Goal: Task Accomplishment & Management: Manage account settings

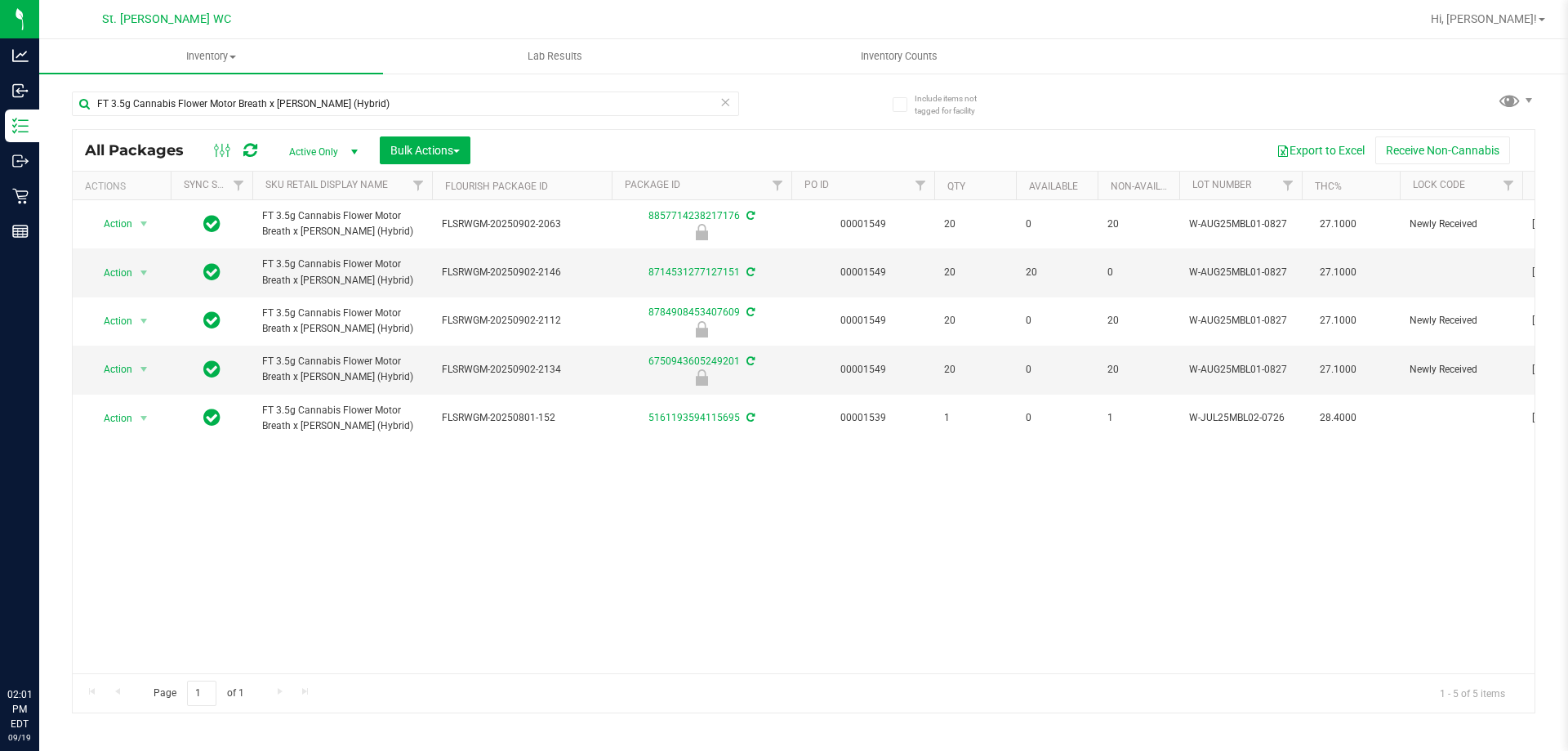
click at [223, 104] on input "FT 3.5g Cannabis Flower Motor Breath x [PERSON_NAME] (Hybrid)" at bounding box center [406, 103] width 667 height 25
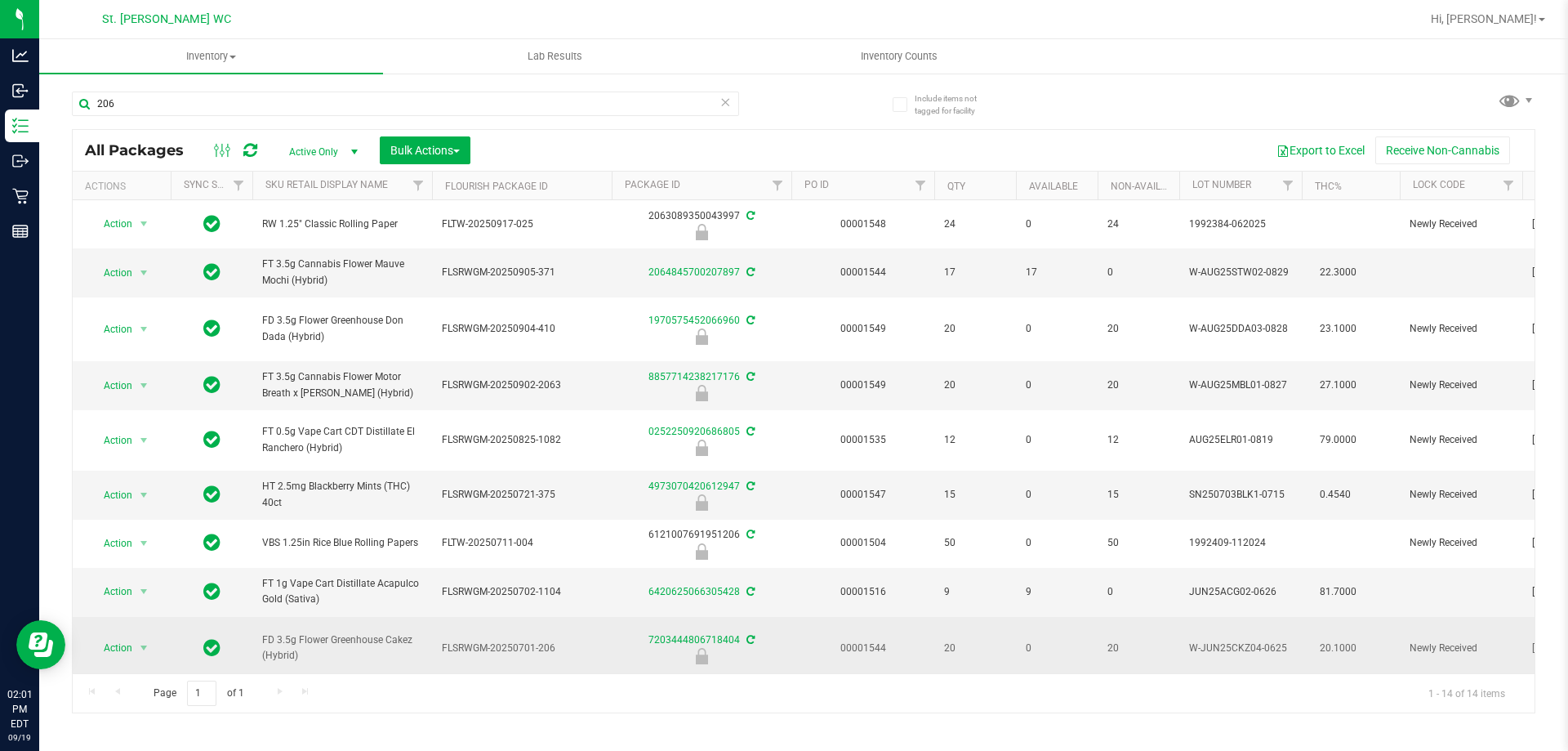
click at [308, 632] on span "FD 3.5g Flower Greenhouse Cakez (Hybrid)" at bounding box center [342, 648] width 160 height 31
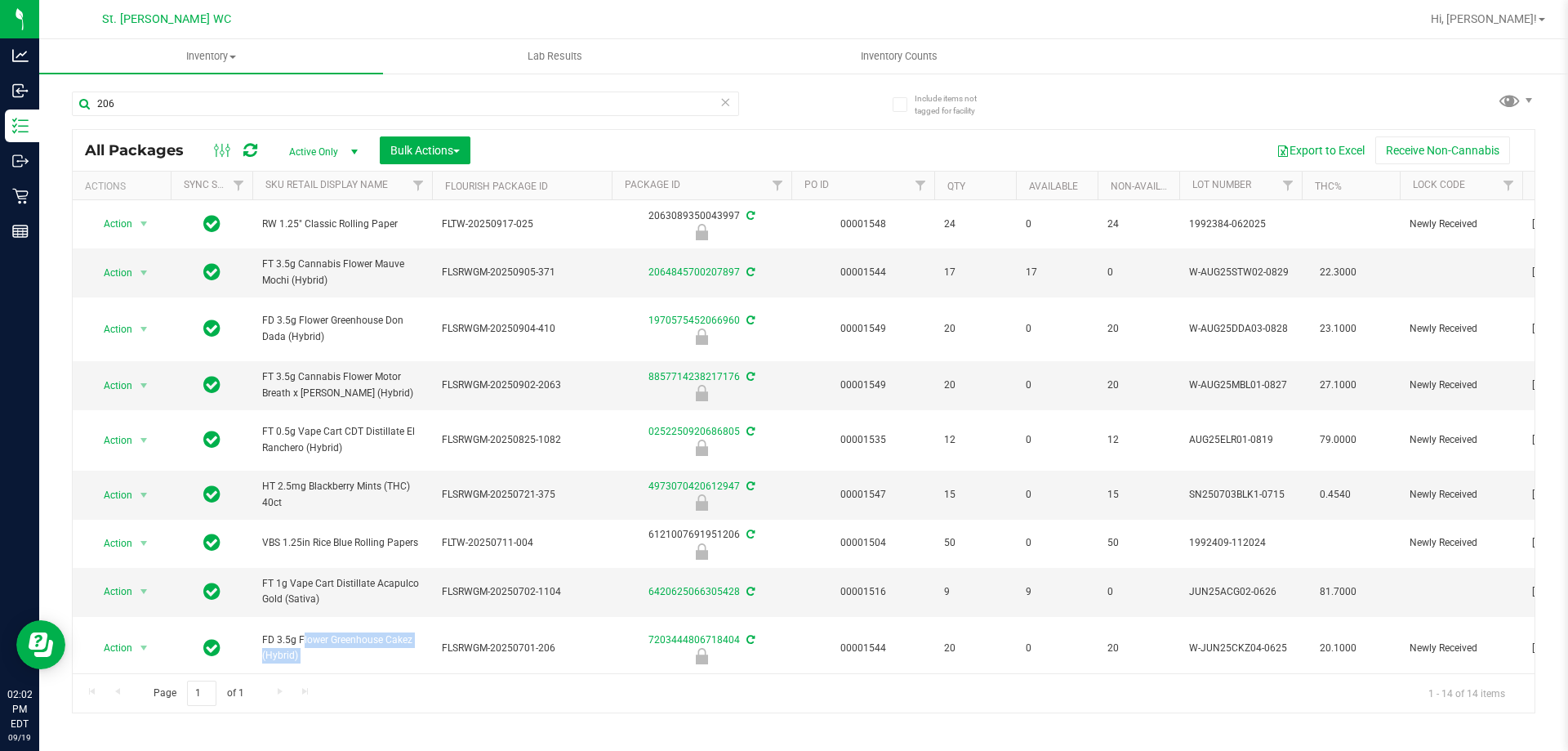
copy tr "FD 3.5g Flower Greenhouse Cakez (Hybrid)"
click at [308, 109] on input "206" at bounding box center [406, 103] width 667 height 25
paste input "FD 3.5g Flower Greenhouse Cakez (Hybrid)"
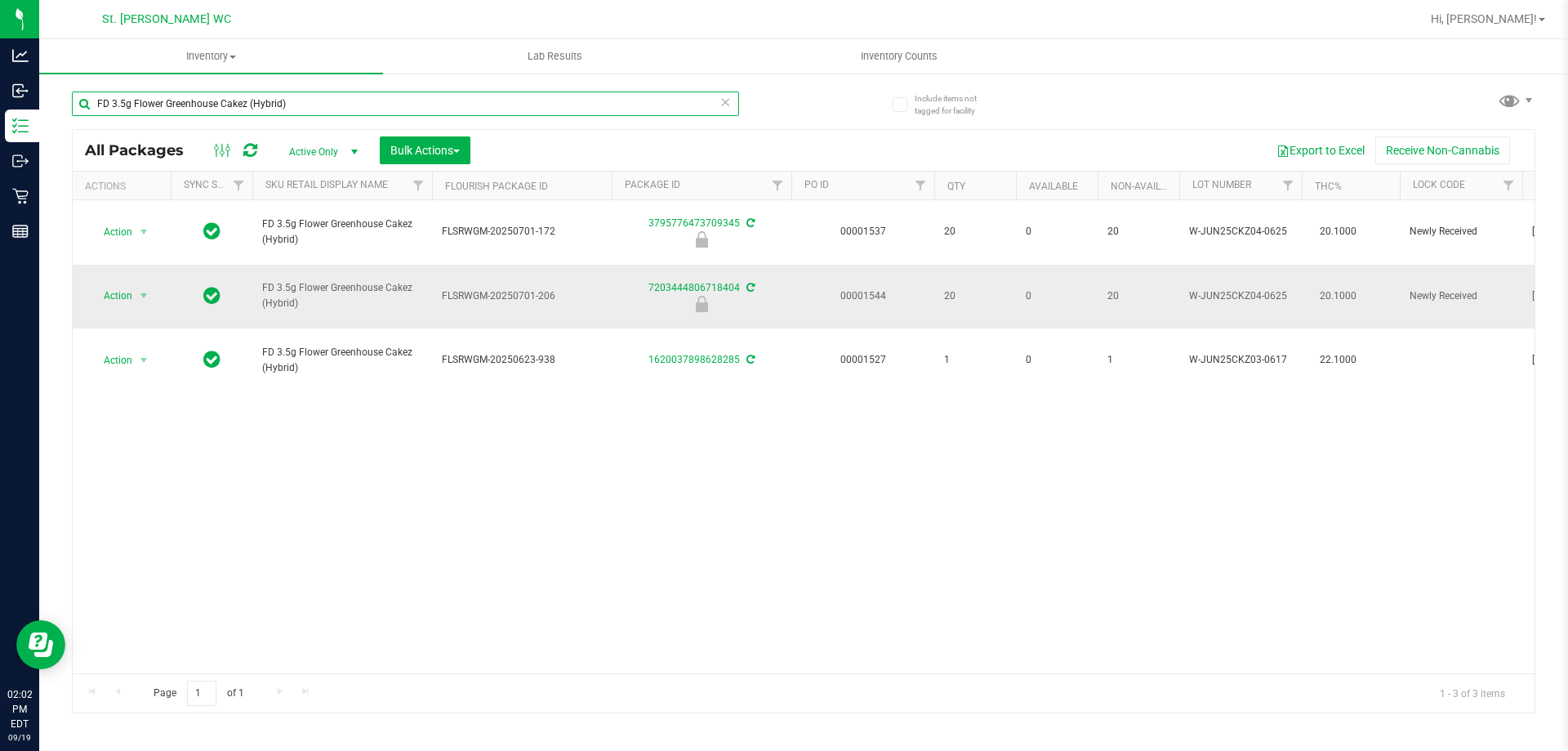
type input "FD 3.5g Flower Greenhouse Cakez (Hybrid)"
drag, startPoint x: 159, startPoint y: 272, endPoint x: 149, endPoint y: 272, distance: 10.0
click at [158, 284] on div "Action Action Edit attributes Global inventory Locate package Package audit log…" at bounding box center [122, 295] width 79 height 23
click at [149, 289] on span "select" at bounding box center [143, 295] width 13 height 13
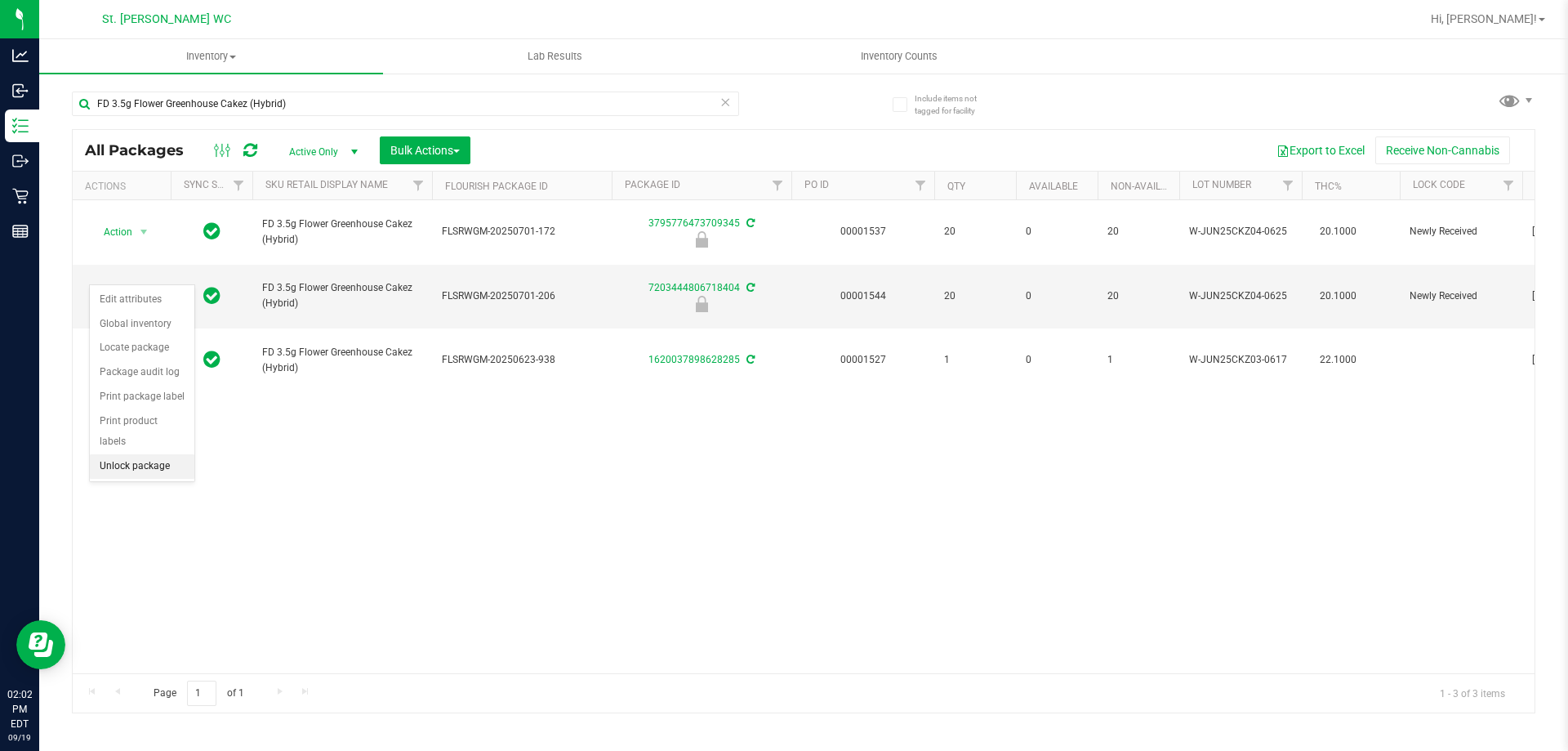
click at [148, 454] on li "Unlock package" at bounding box center [142, 466] width 104 height 25
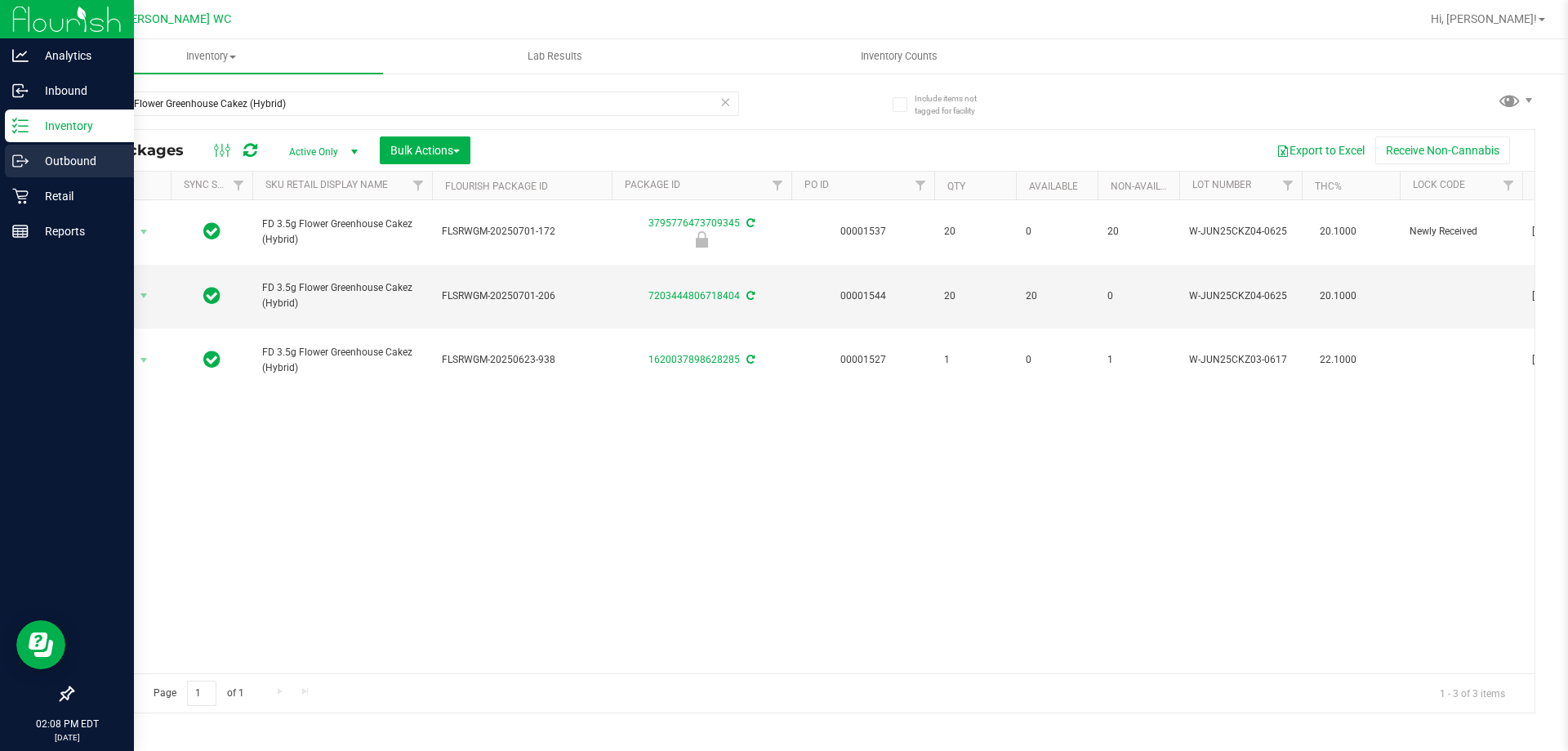
click at [24, 166] on icon at bounding box center [20, 160] width 17 height 17
click at [33, 204] on p "Retail" at bounding box center [78, 196] width 98 height 20
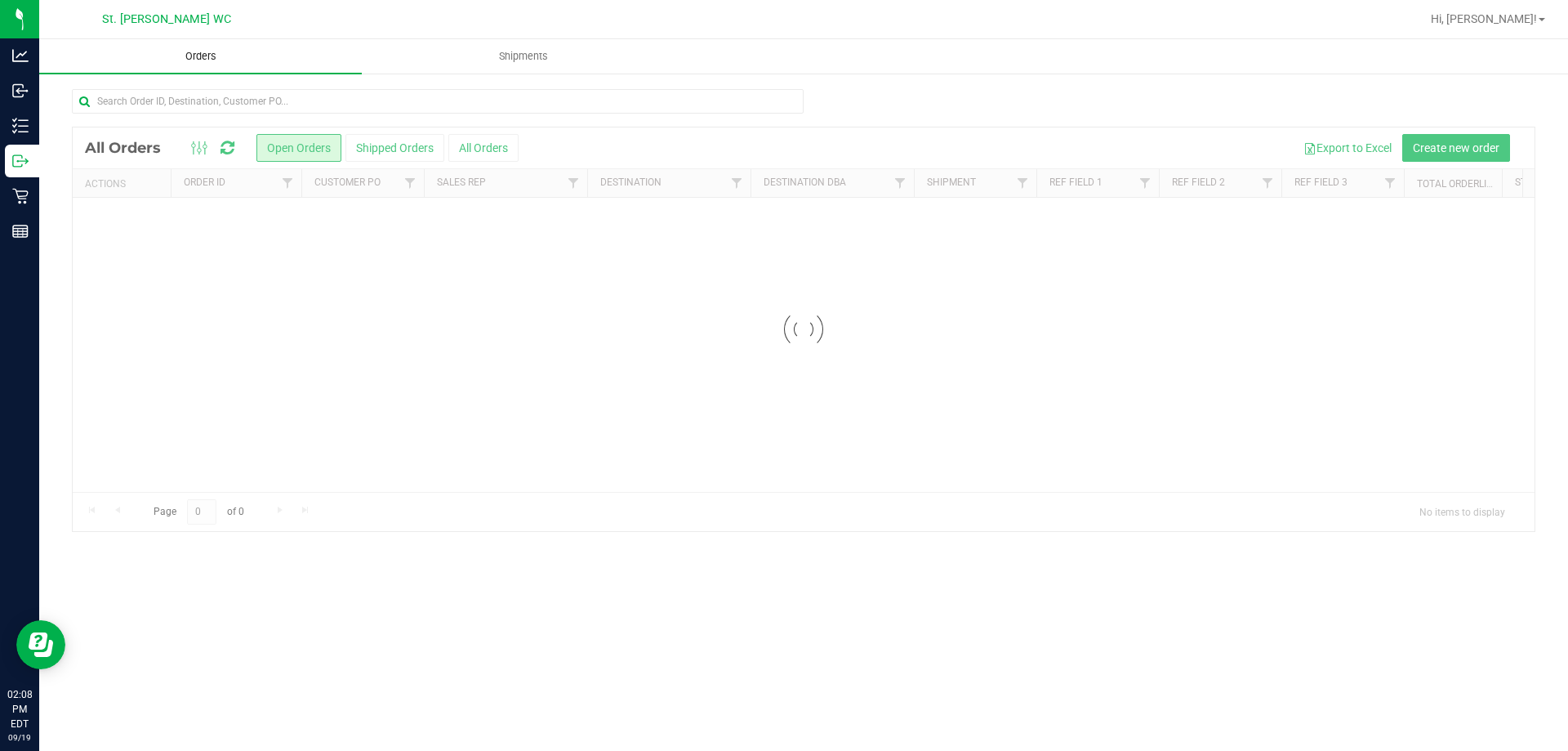
click at [171, 55] on span "Orders" at bounding box center [201, 56] width 75 height 15
click at [193, 55] on span "Orders" at bounding box center [201, 56] width 75 height 15
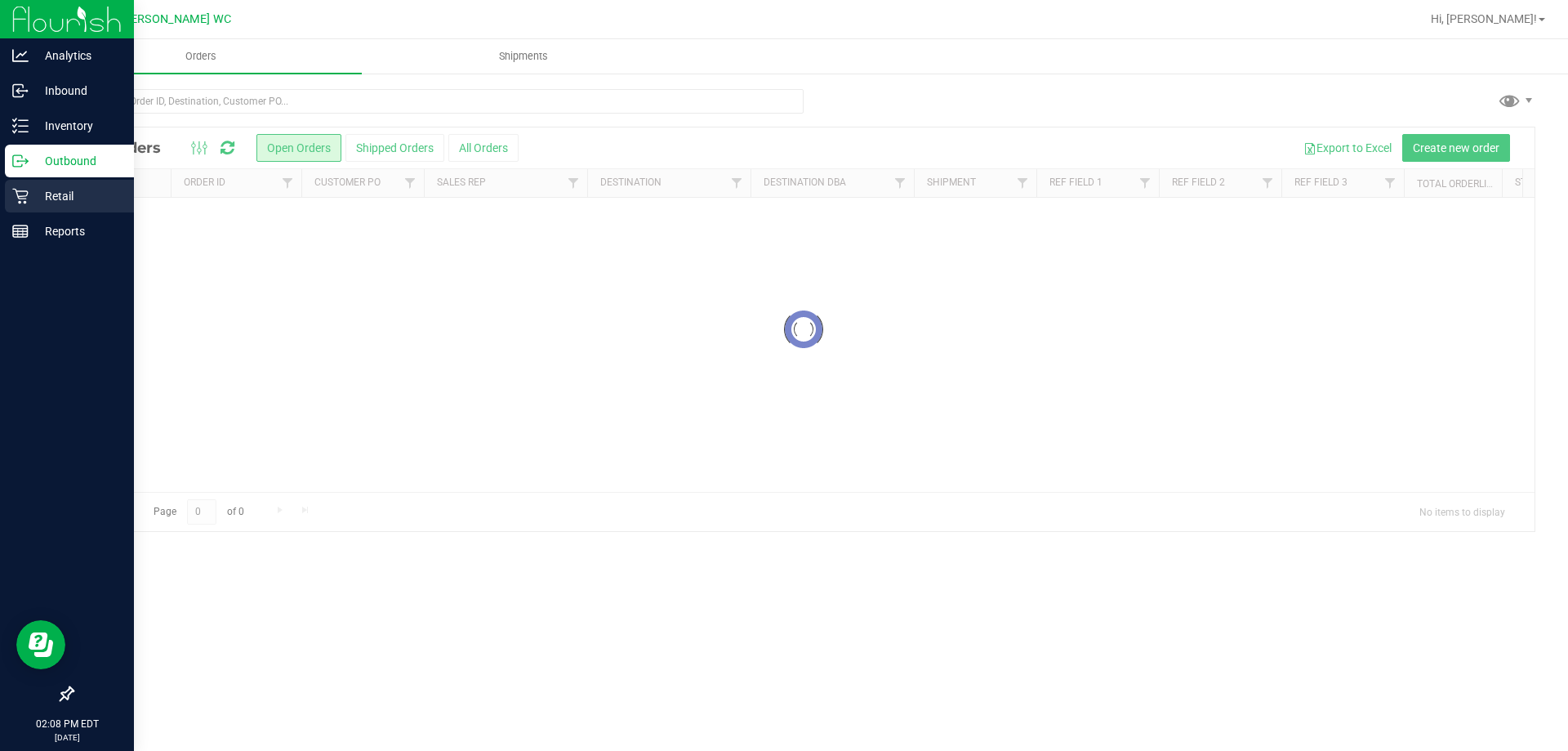
click at [5, 190] on div "Retail" at bounding box center [69, 196] width 129 height 32
click at [74, 202] on p "Retail" at bounding box center [78, 196] width 98 height 20
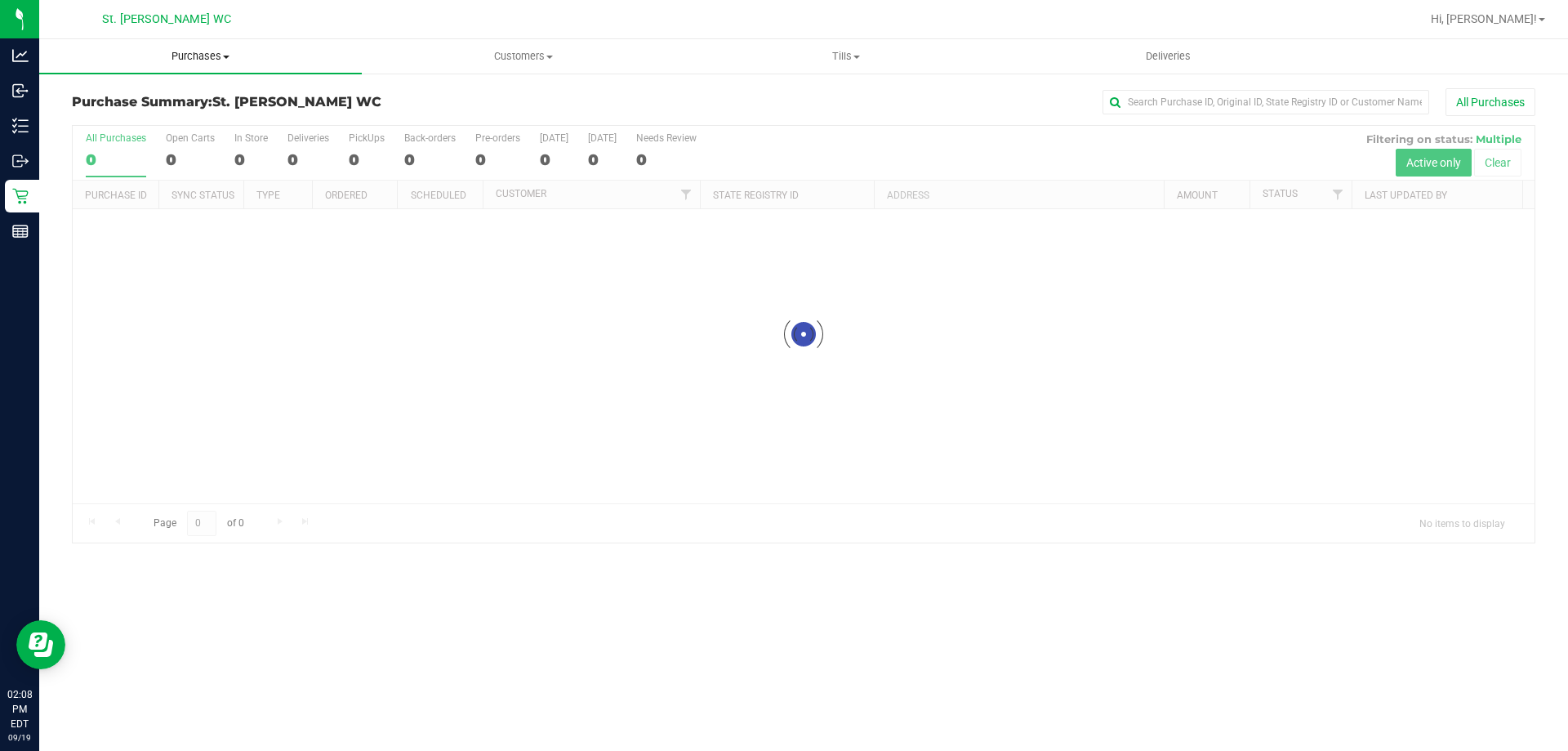
click at [209, 56] on span "Purchases" at bounding box center [201, 56] width 323 height 15
click at [137, 134] on span "All purchases" at bounding box center [97, 138] width 116 height 14
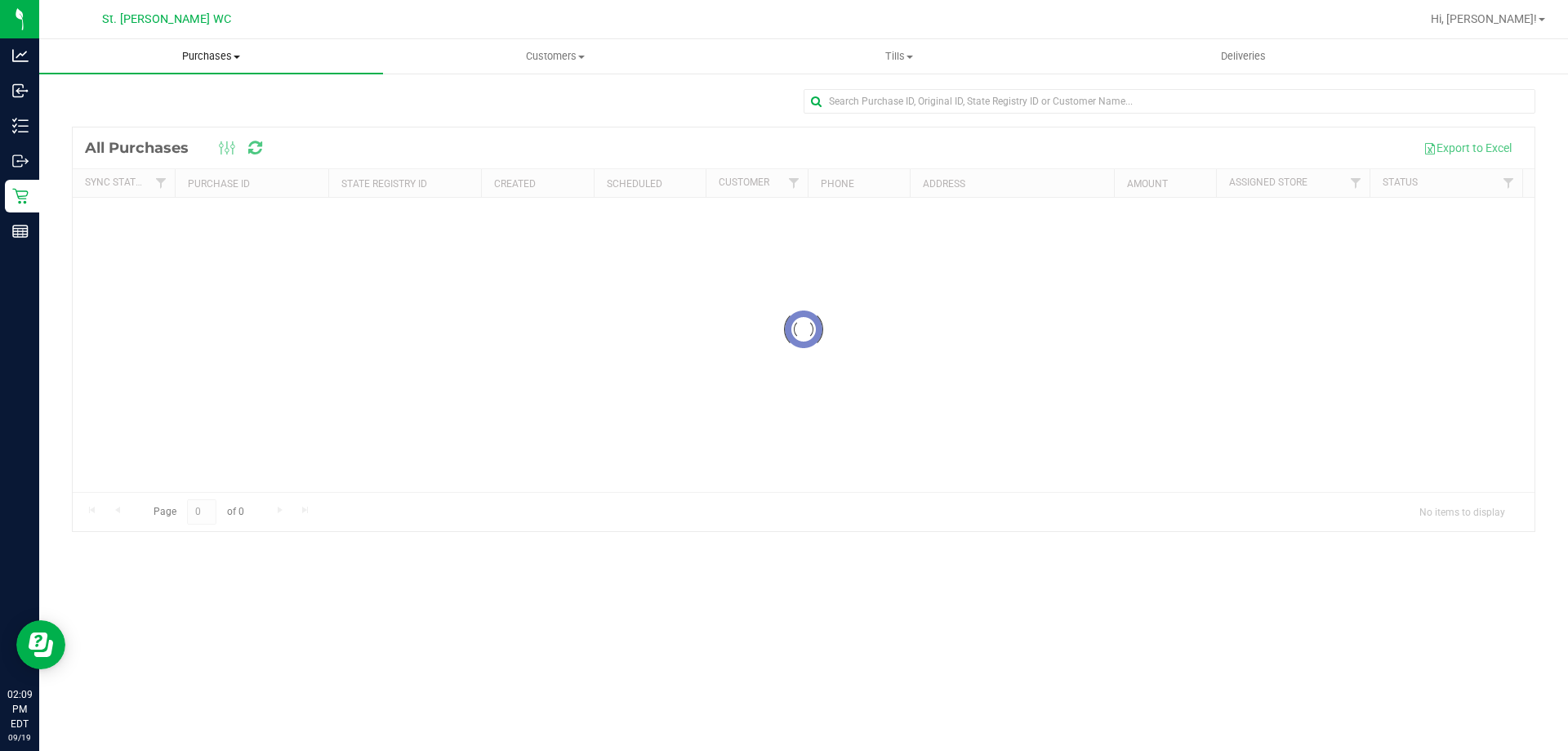
click at [213, 68] on uib-tab-heading "Purchases Summary of purchases Fulfillment All purchases" at bounding box center [211, 56] width 344 height 34
click at [142, 135] on span "All purchases" at bounding box center [97, 138] width 116 height 14
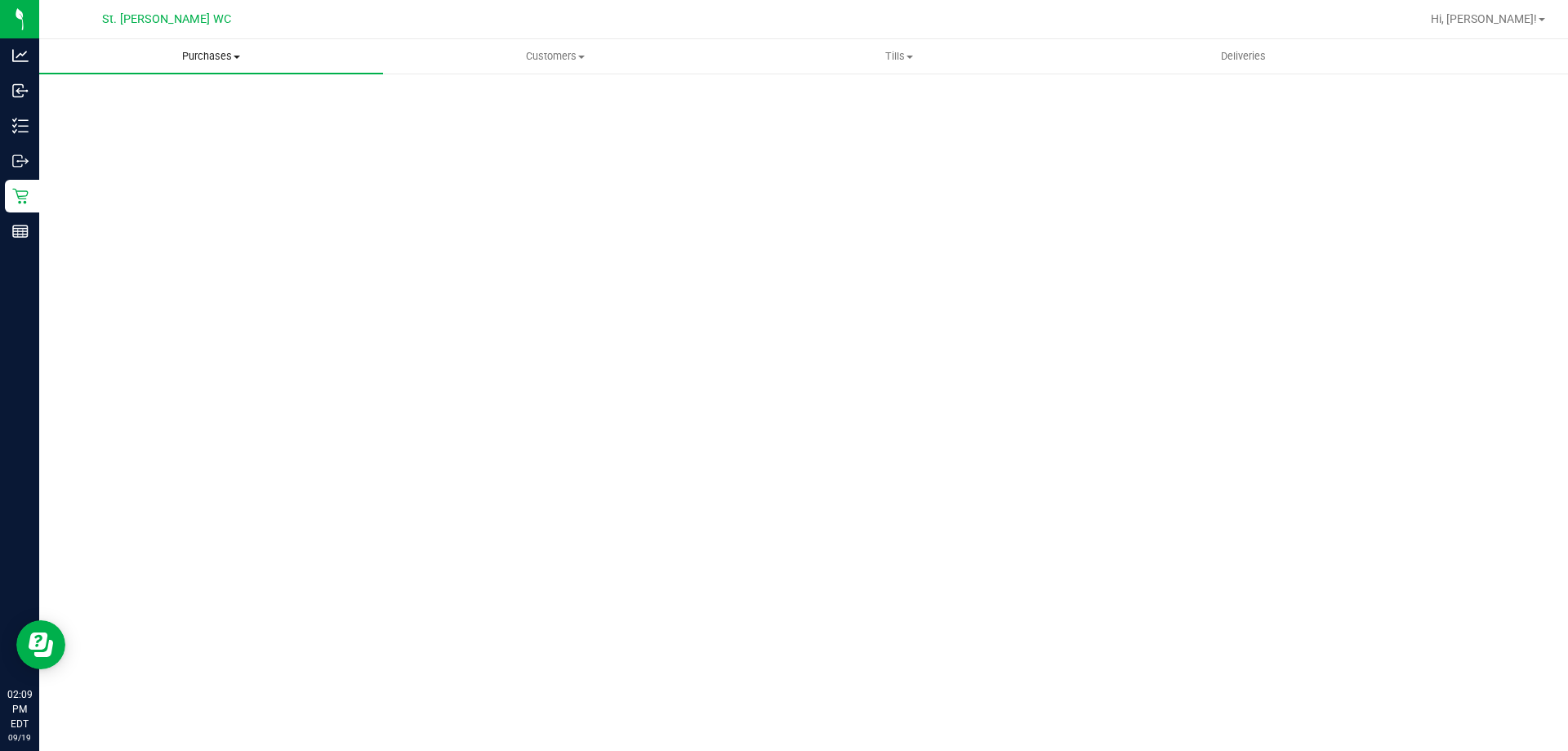
click at [192, 50] on span "Purchases" at bounding box center [211, 56] width 344 height 15
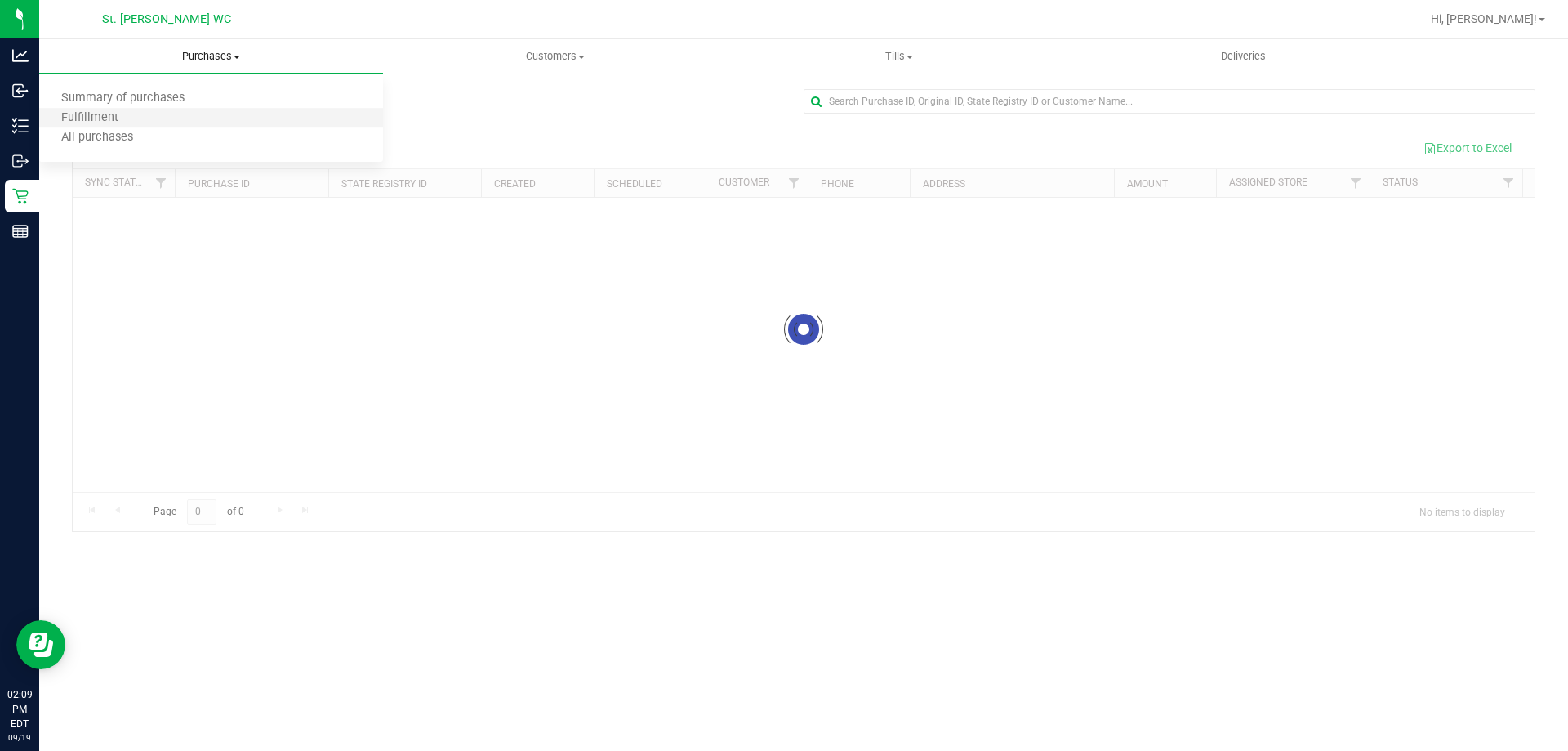
click at [162, 122] on li "Fulfillment" at bounding box center [211, 118] width 344 height 20
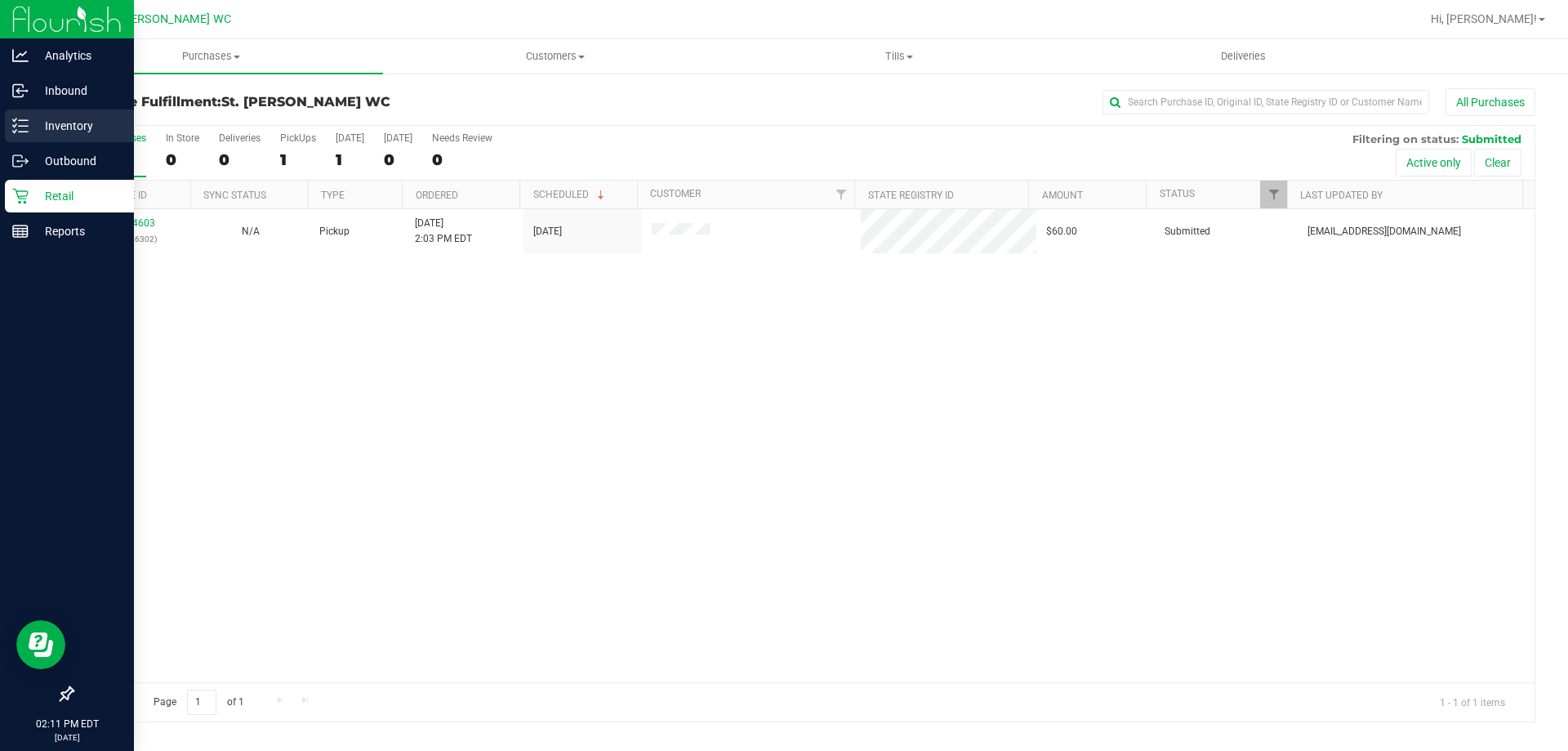
click at [50, 117] on p "Inventory" at bounding box center [78, 126] width 98 height 20
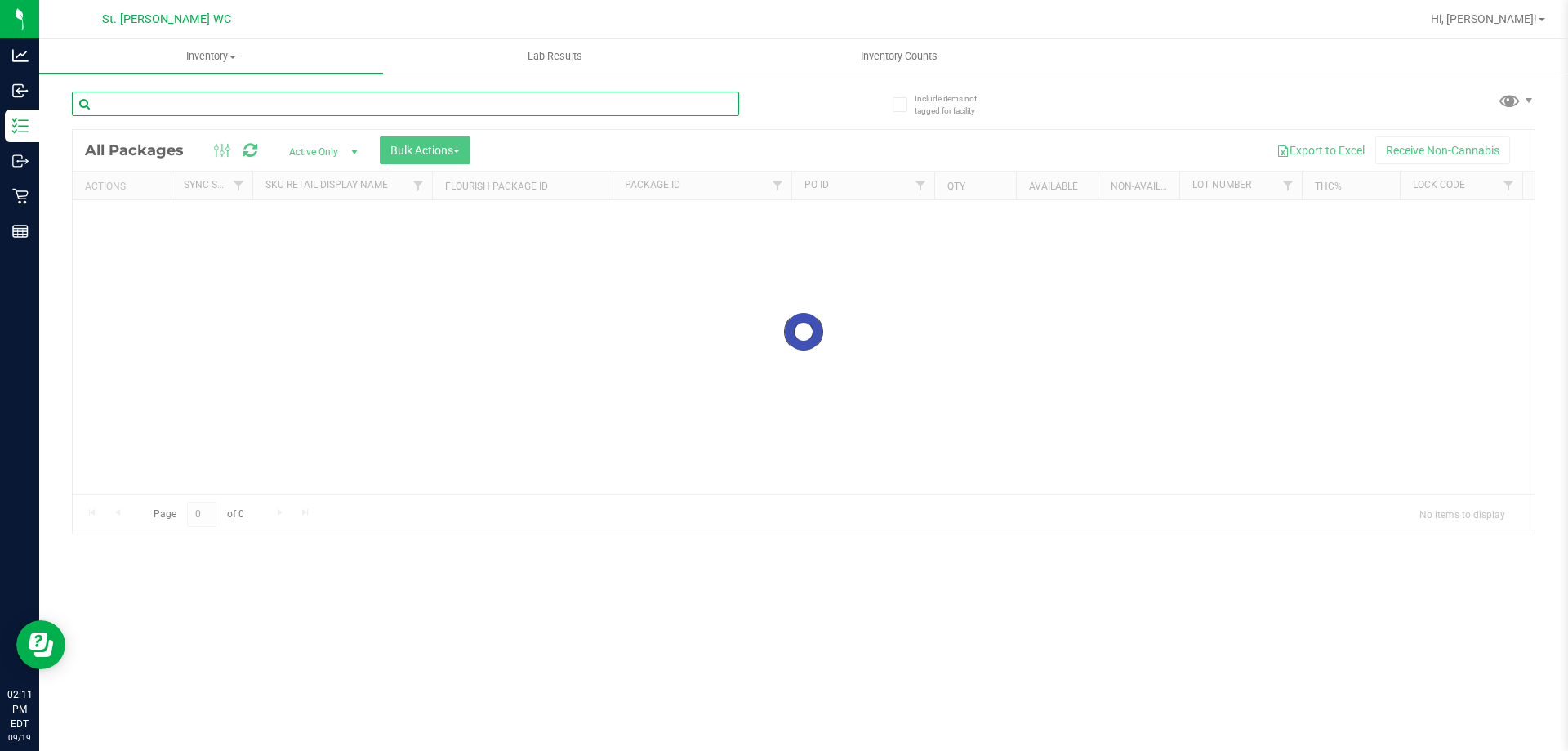
click at [174, 93] on input "text" at bounding box center [406, 103] width 667 height 25
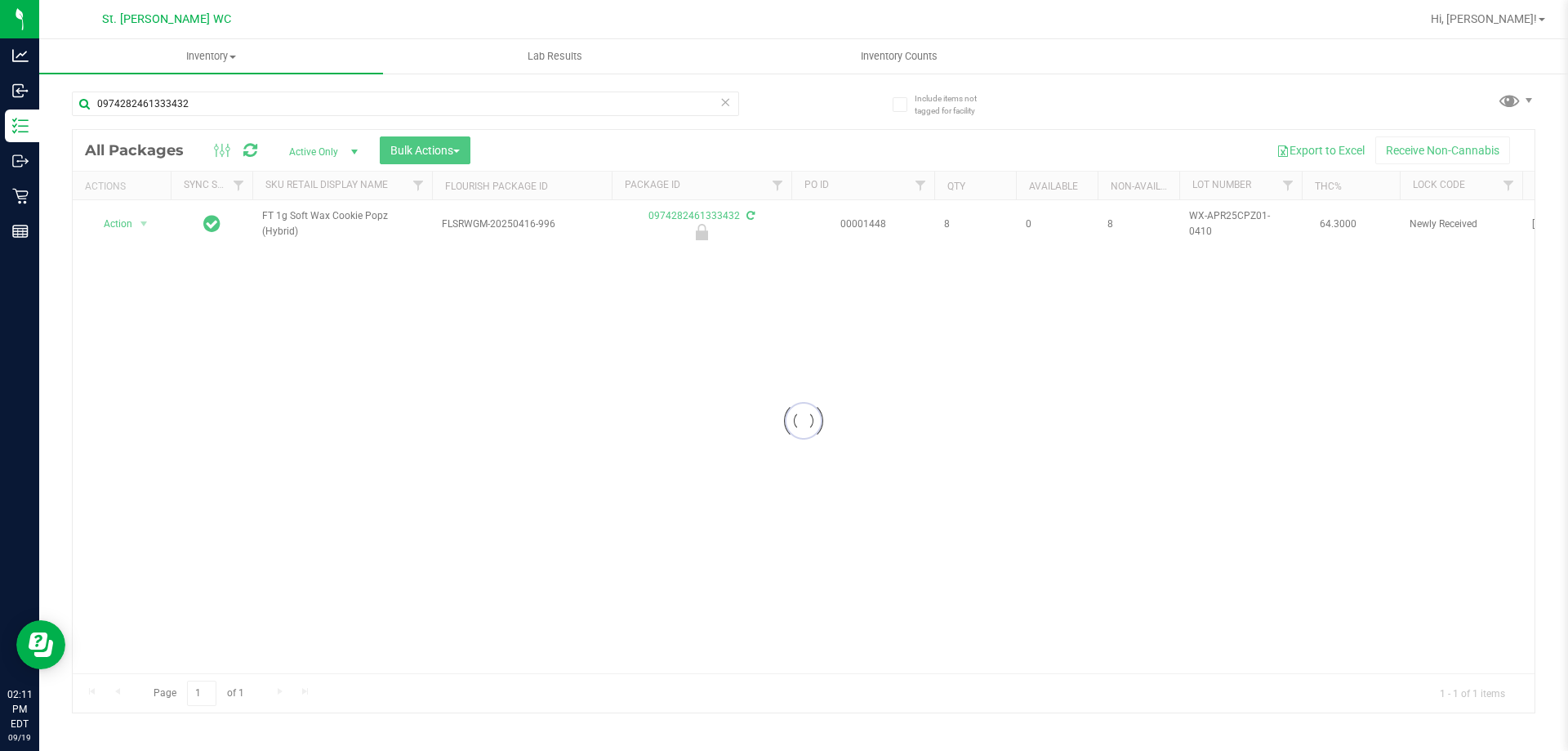
click at [339, 217] on div at bounding box center [803, 421] width 1462 height 583
click at [339, 217] on span "FT 1g Soft Wax Cookie Popz (Hybrid)" at bounding box center [342, 224] width 160 height 31
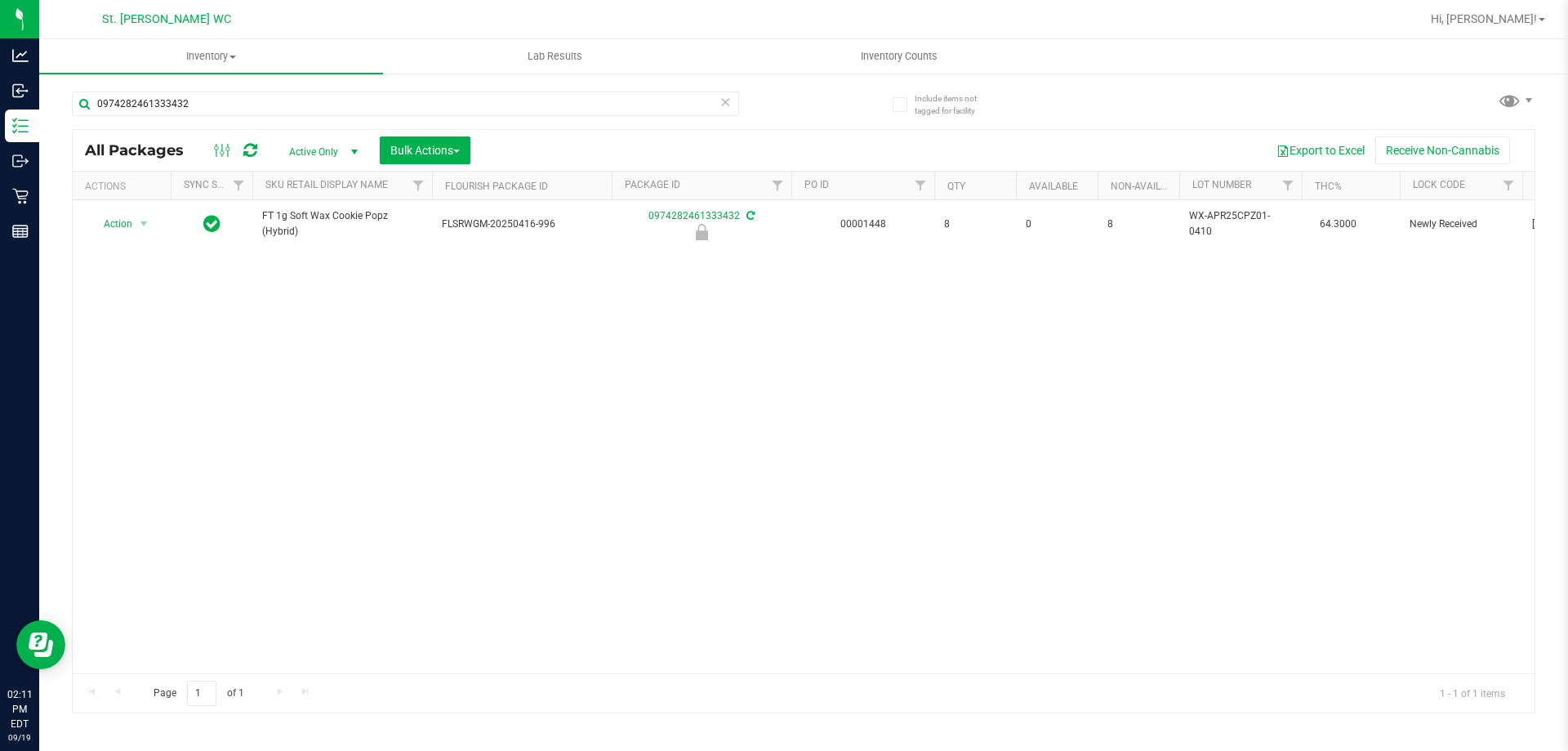
click at [314, 86] on div "0974282461333432" at bounding box center [437, 102] width 731 height 52
click at [319, 100] on input "0974282461333432" at bounding box center [406, 103] width 667 height 25
click at [320, 99] on input "0974282461333432" at bounding box center [406, 103] width 667 height 25
paste input "FT 1g Soft Wax Cookie Popz (Hybrid)"
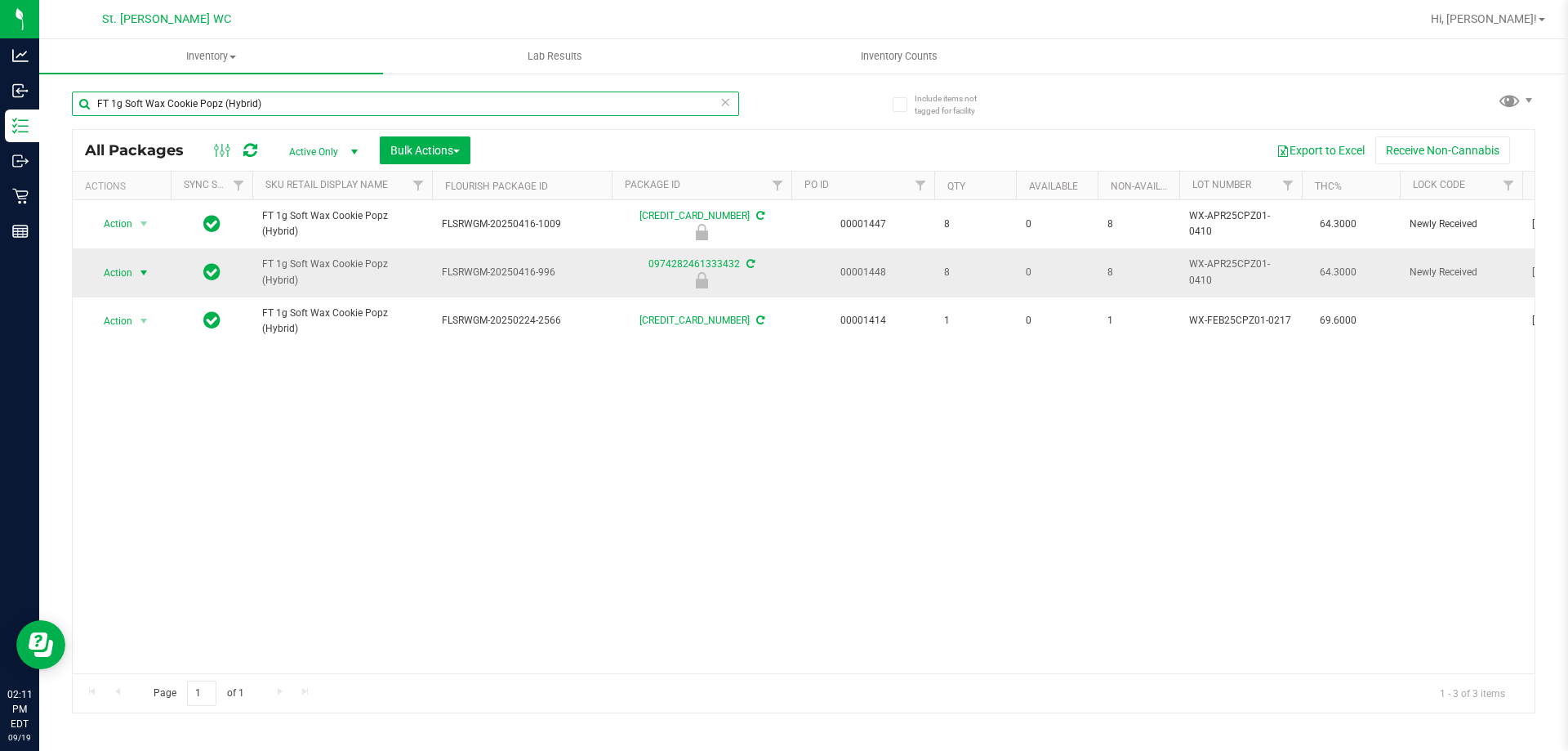
type input "FT 1g Soft Wax Cookie Popz (Hybrid)"
click at [138, 271] on span "select" at bounding box center [143, 273] width 13 height 13
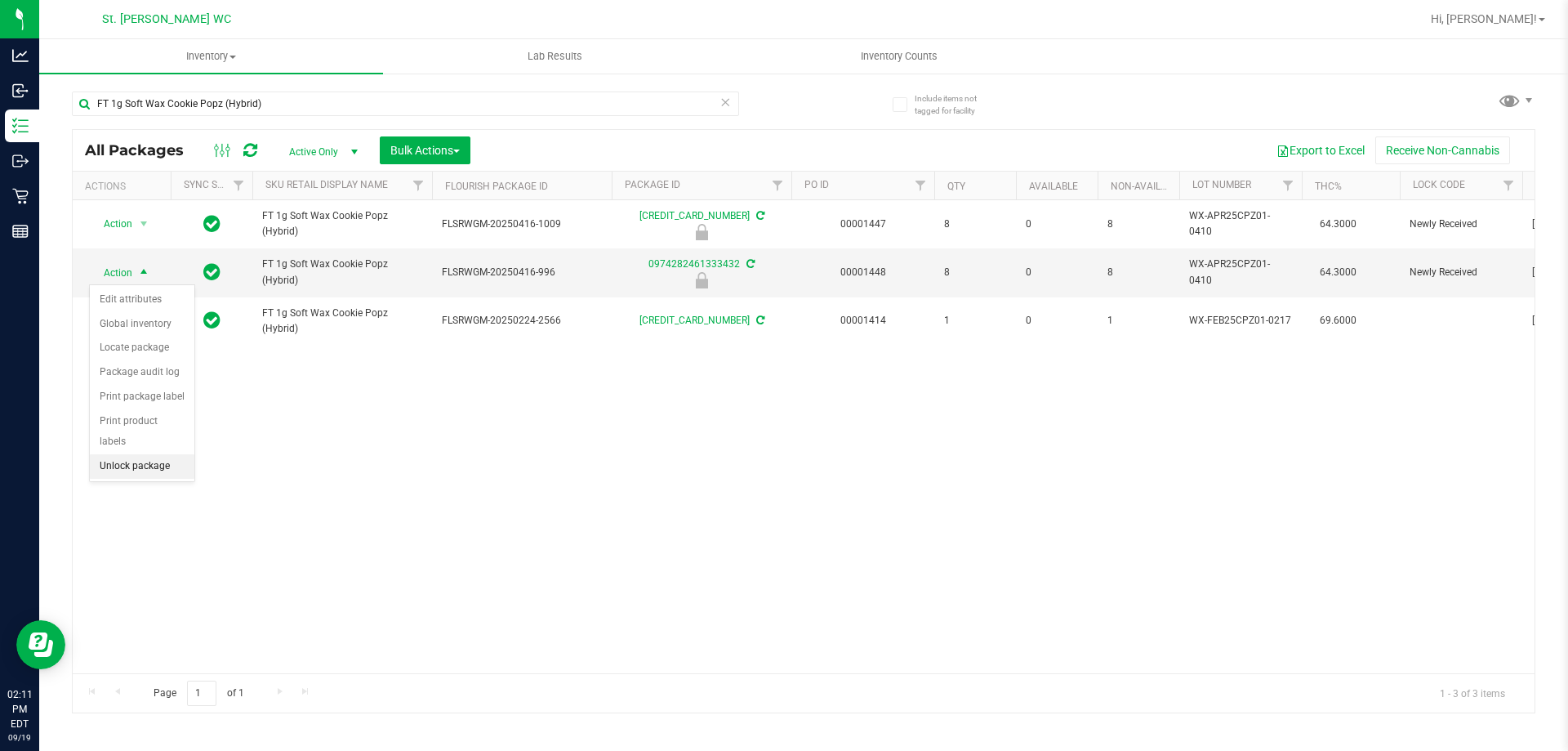
click at [163, 454] on li "Unlock package" at bounding box center [142, 466] width 104 height 25
click at [1127, 462] on div "Action Action Edit attributes Global inventory Locate package Package audit log…" at bounding box center [803, 436] width 1462 height 472
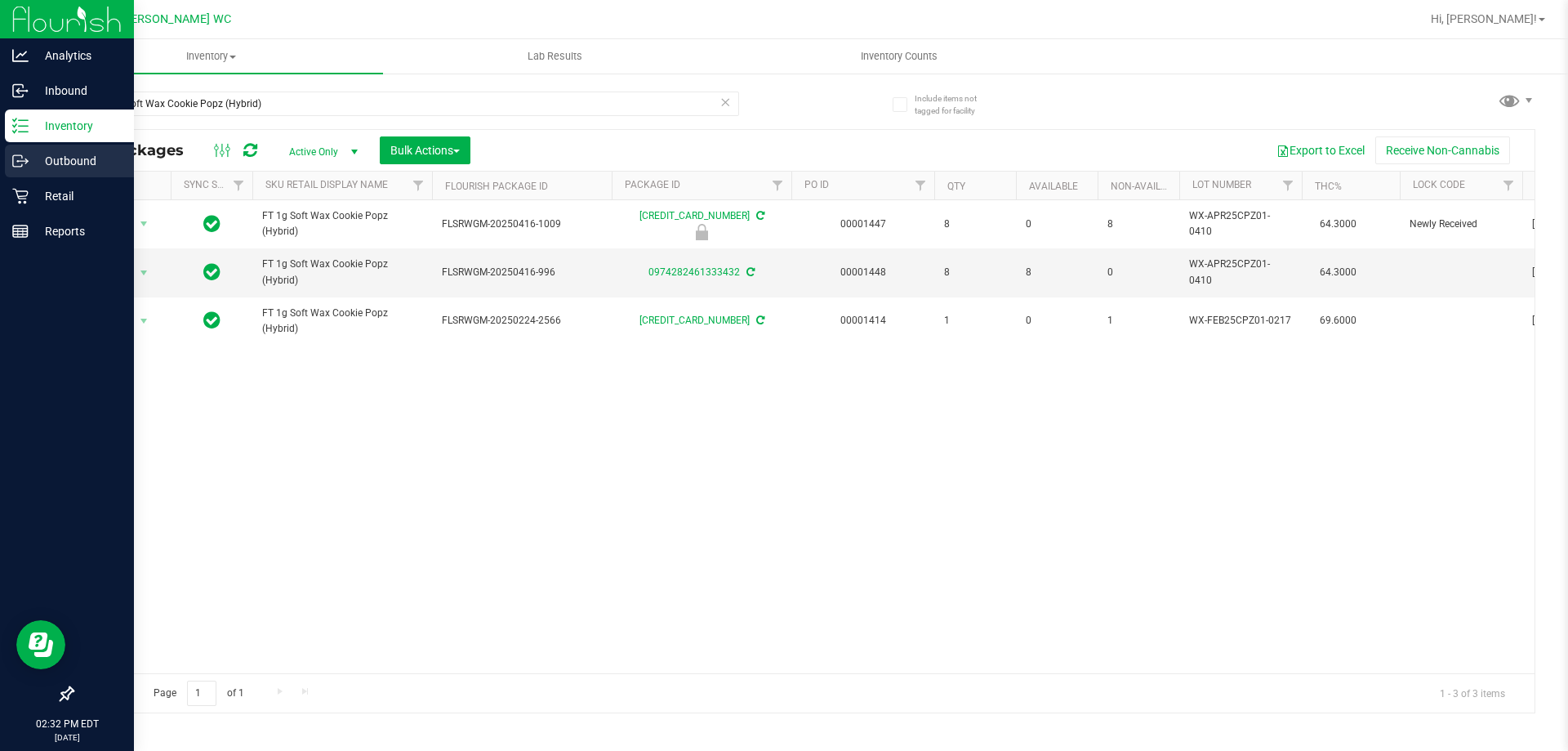
click at [2, 175] on link "Outbound" at bounding box center [67, 162] width 134 height 35
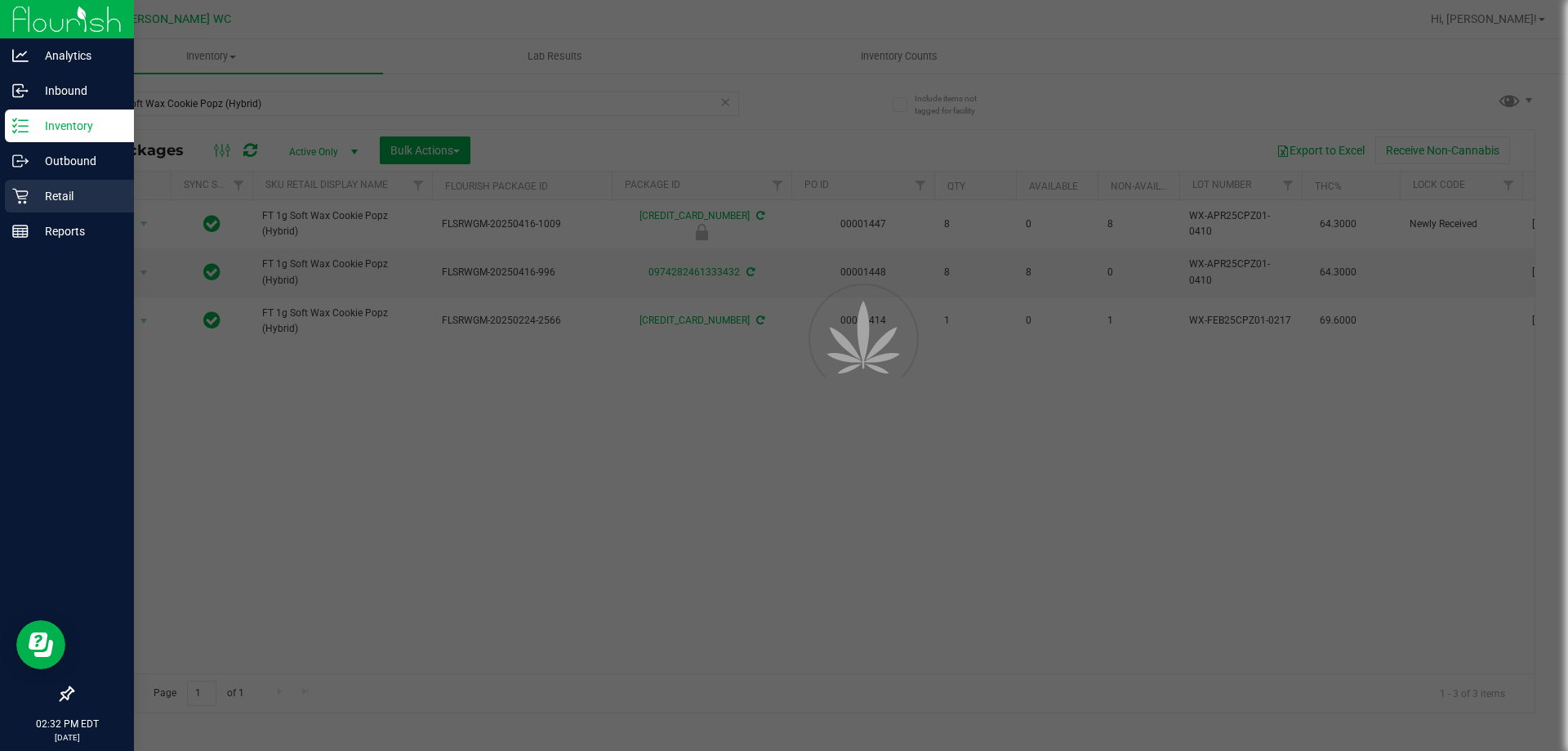
click at [13, 199] on icon at bounding box center [20, 196] width 17 height 17
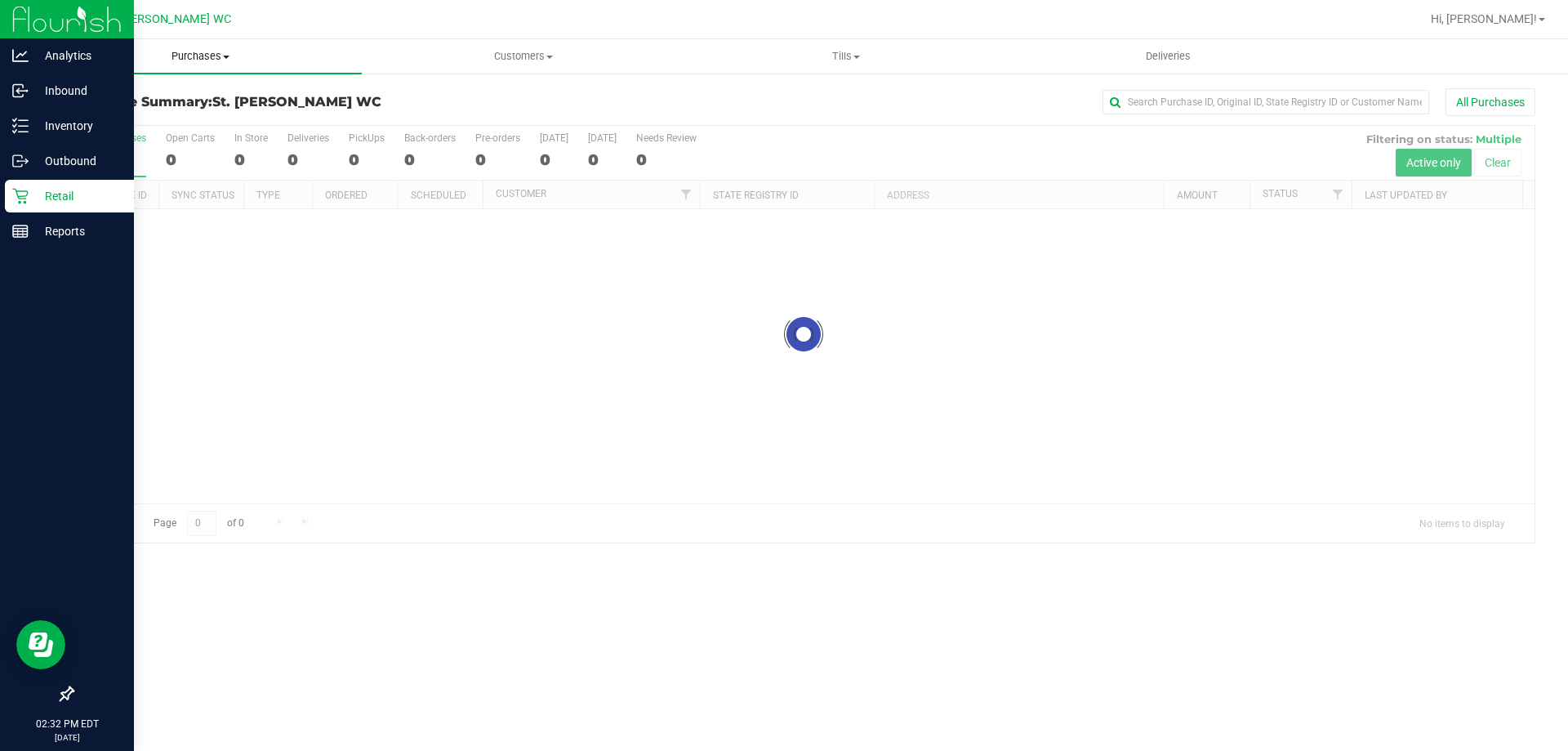
click at [214, 49] on span "Purchases" at bounding box center [201, 56] width 323 height 15
click at [152, 103] on span "Summary of purchases" at bounding box center [123, 98] width 167 height 14
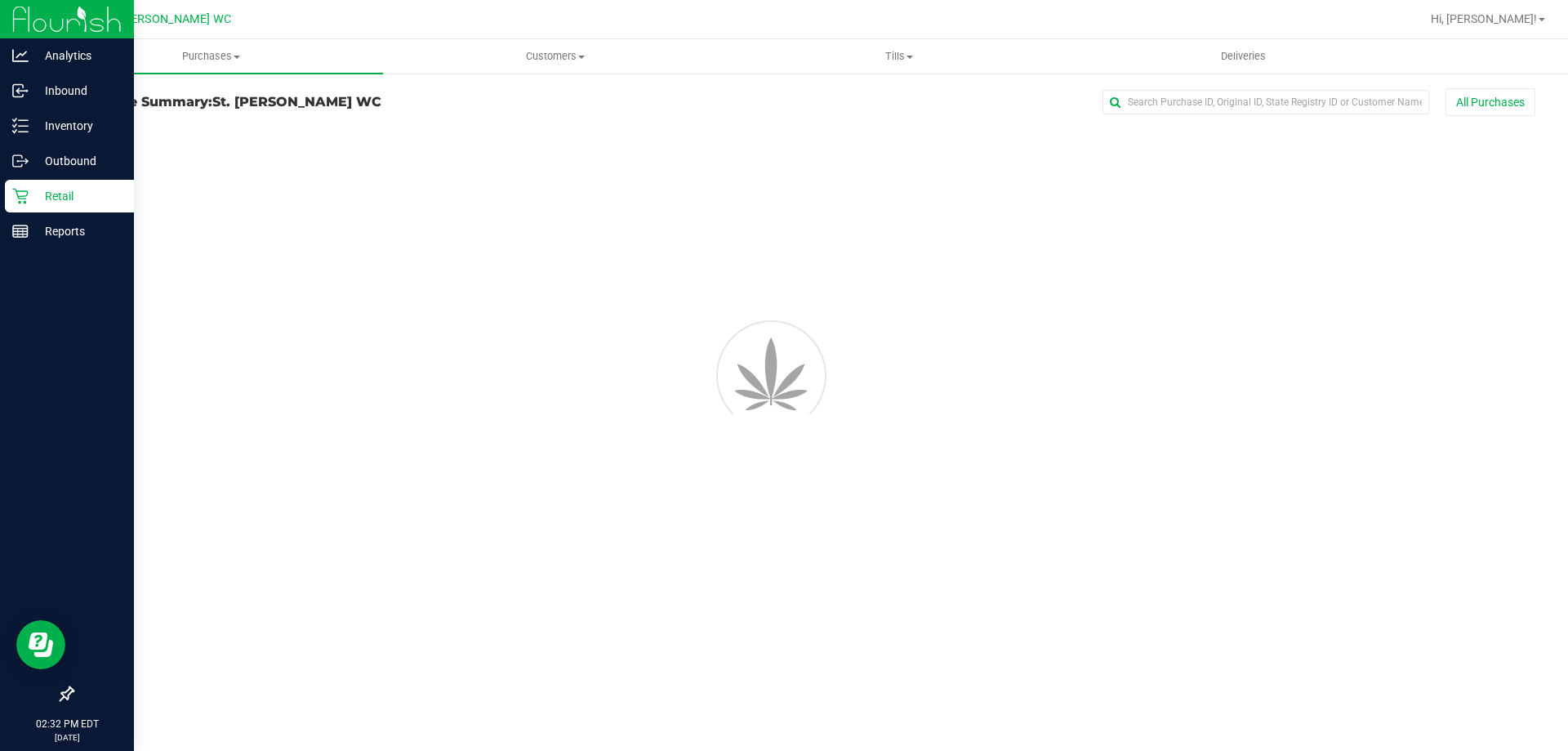
click at [206, 73] on link "Purchases Summary of purchases Fulfillment All purchases" at bounding box center [211, 56] width 344 height 34
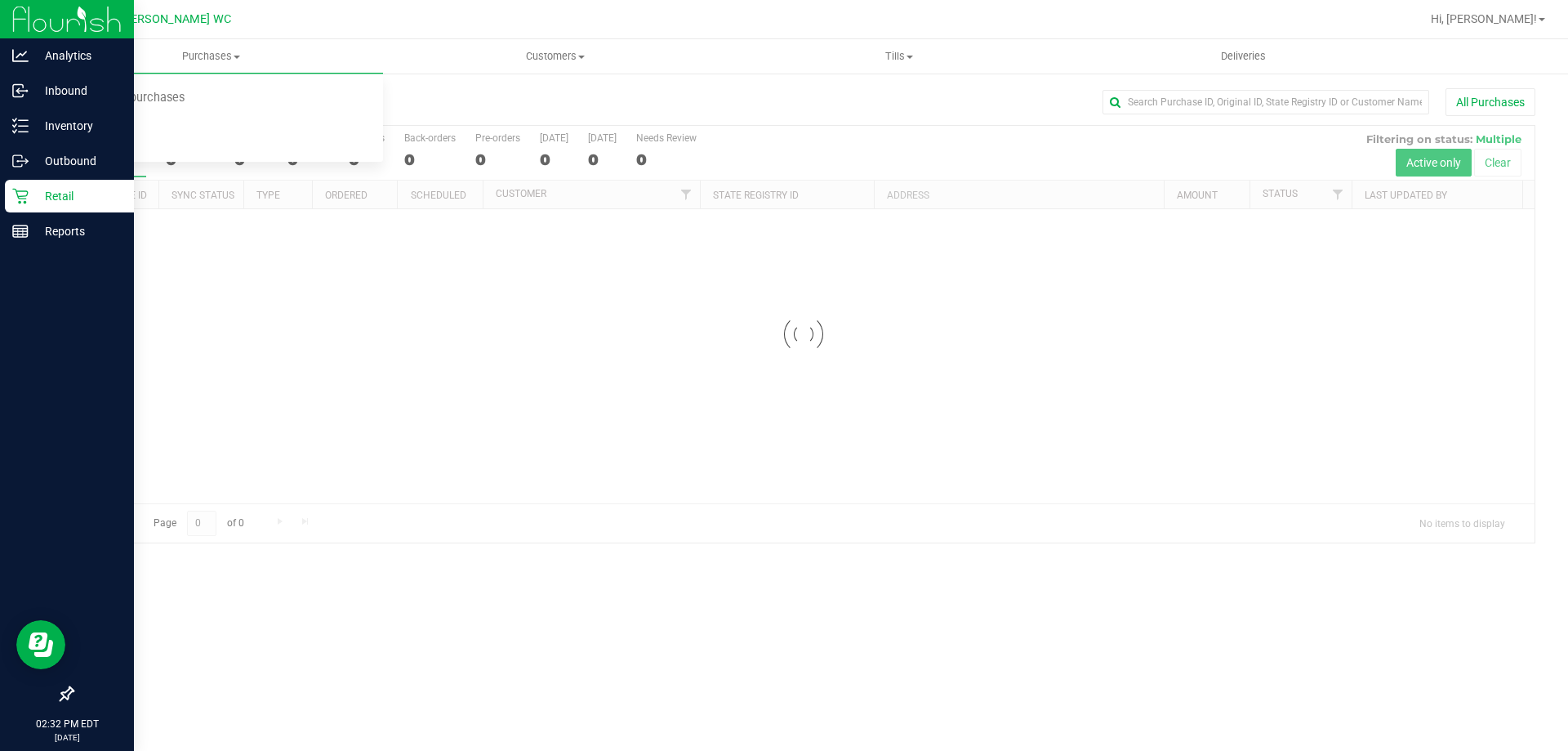
click at [166, 122] on li "Fulfillment" at bounding box center [211, 118] width 344 height 20
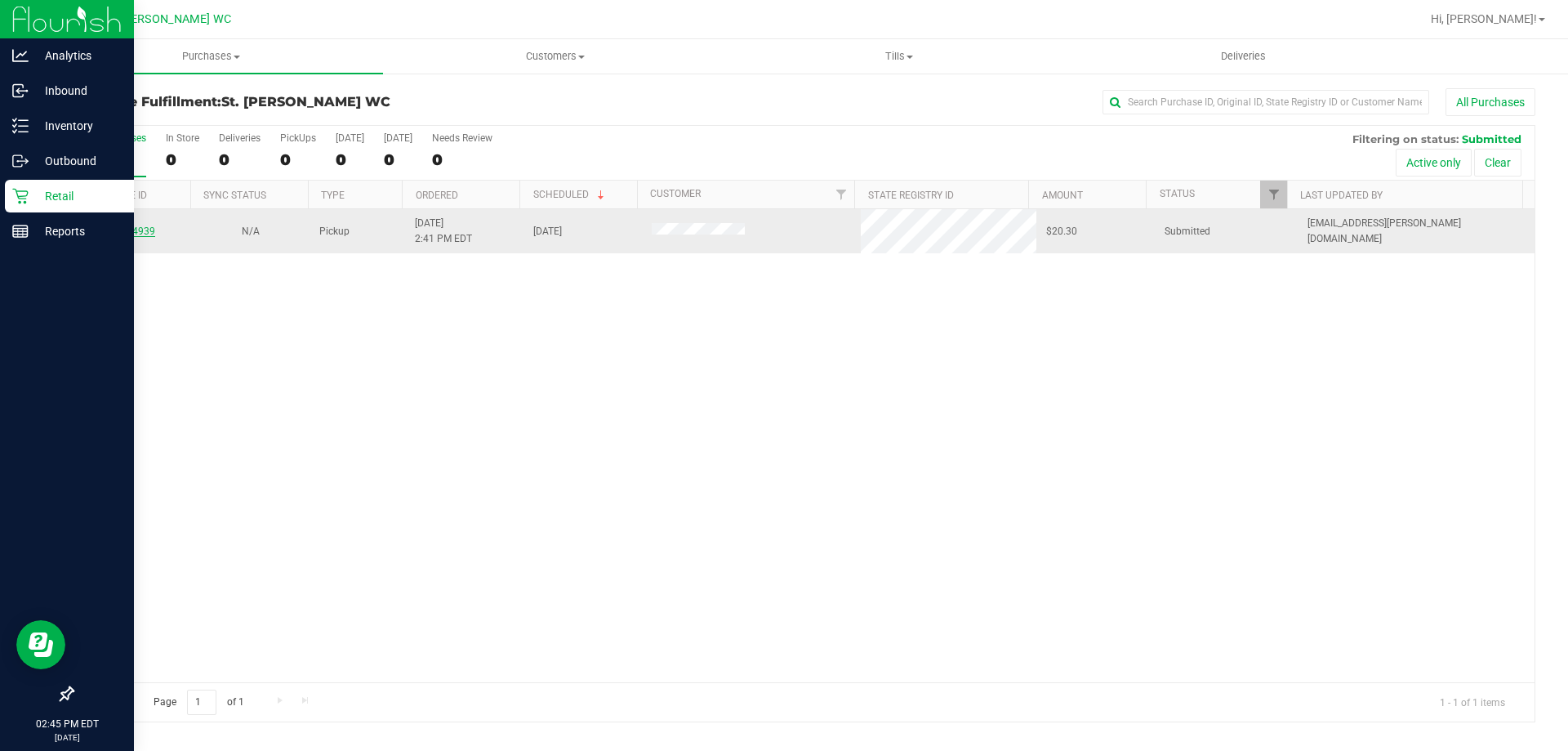
click at [129, 230] on link "11974939" at bounding box center [132, 231] width 45 height 12
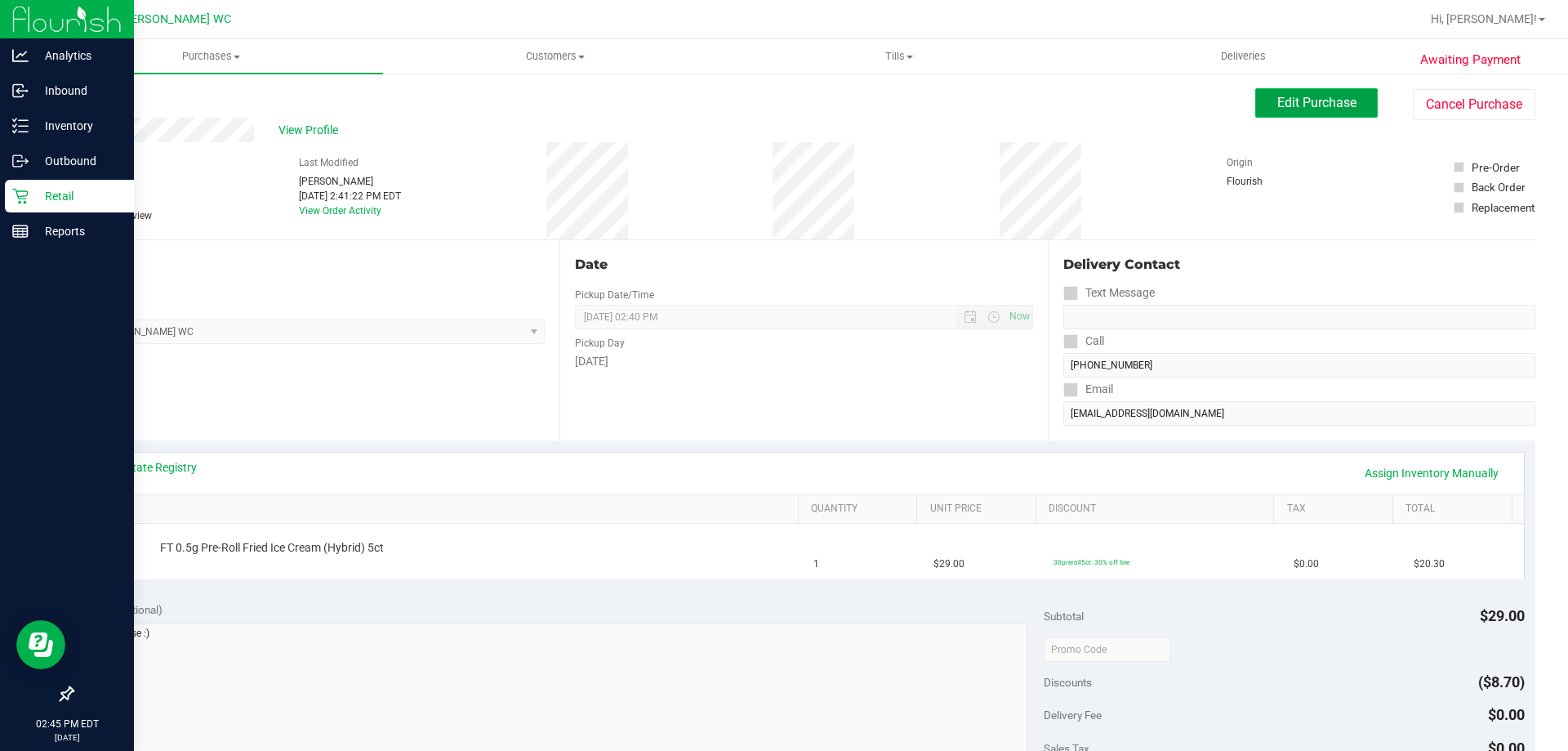
click at [1301, 89] on button "Edit Purchase" at bounding box center [1316, 103] width 122 height 30
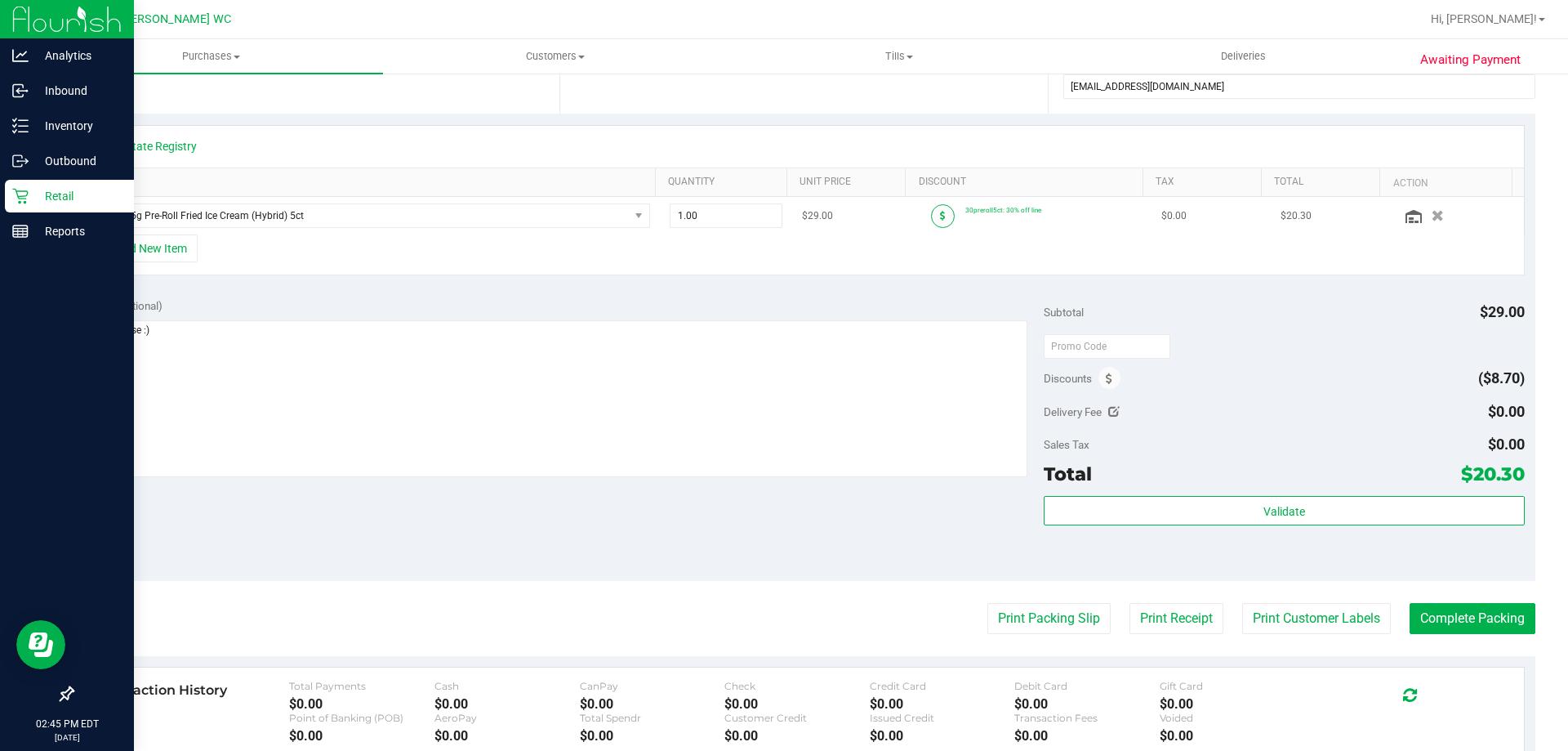
click at [940, 215] on icon at bounding box center [943, 216] width 6 height 10
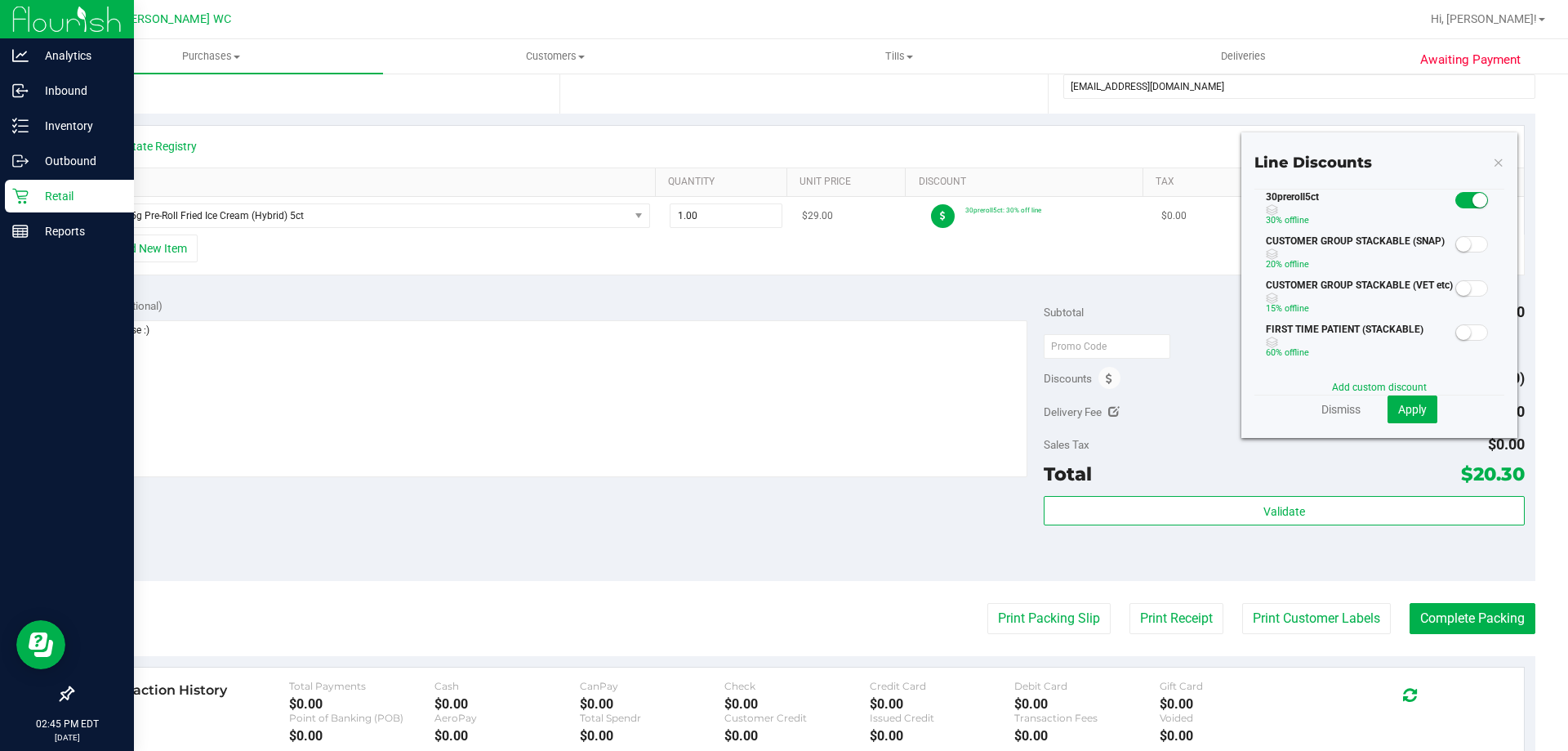
click at [920, 219] on div at bounding box center [943, 216] width 45 height 24
click at [940, 217] on icon at bounding box center [943, 216] width 6 height 10
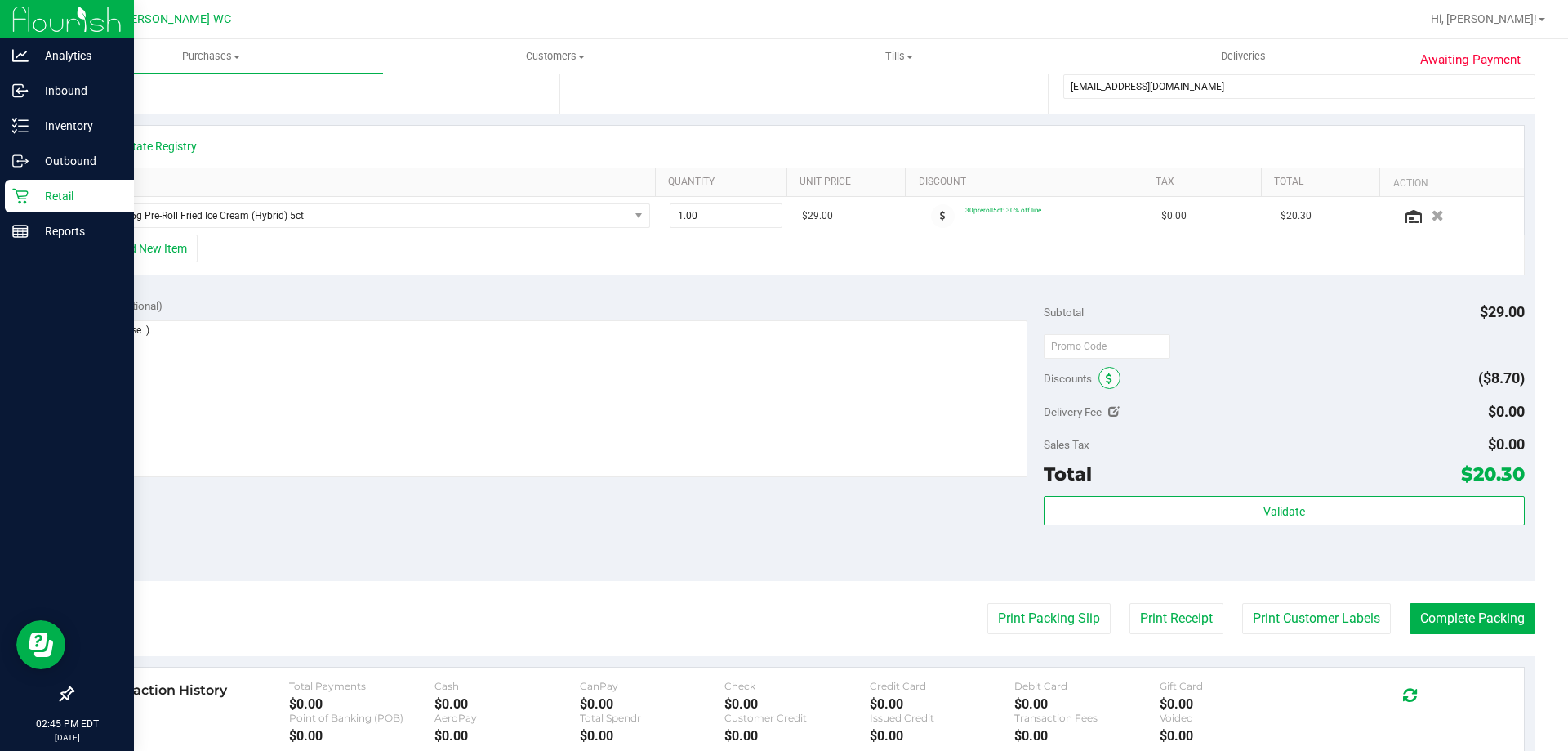
click at [1098, 380] on span at bounding box center [1109, 378] width 22 height 22
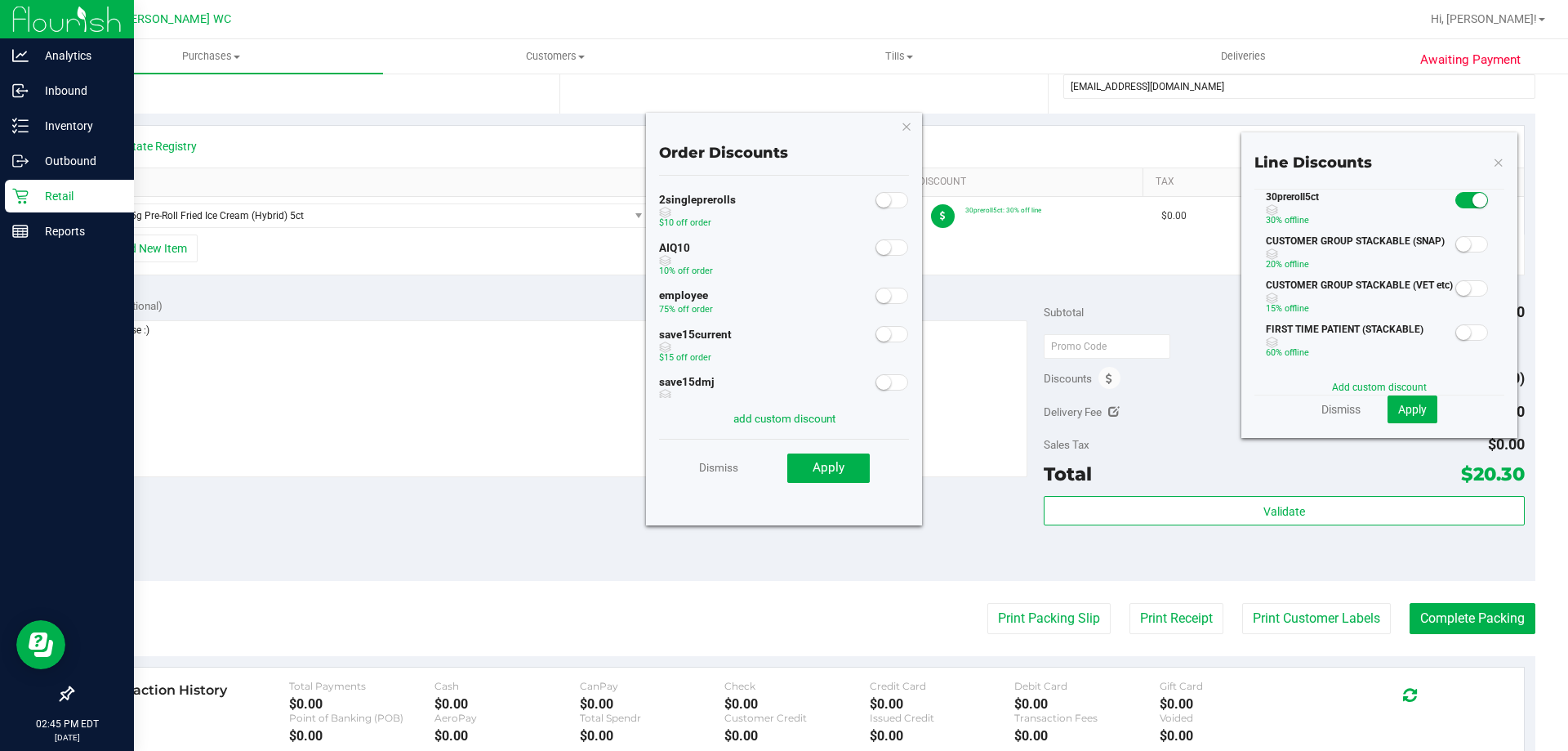
click at [876, 303] on span at bounding box center [892, 295] width 32 height 17
click at [829, 318] on div "employee 75% off order" at bounding box center [784, 304] width 250 height 39
click at [833, 469] on span "Apply" at bounding box center [829, 467] width 31 height 15
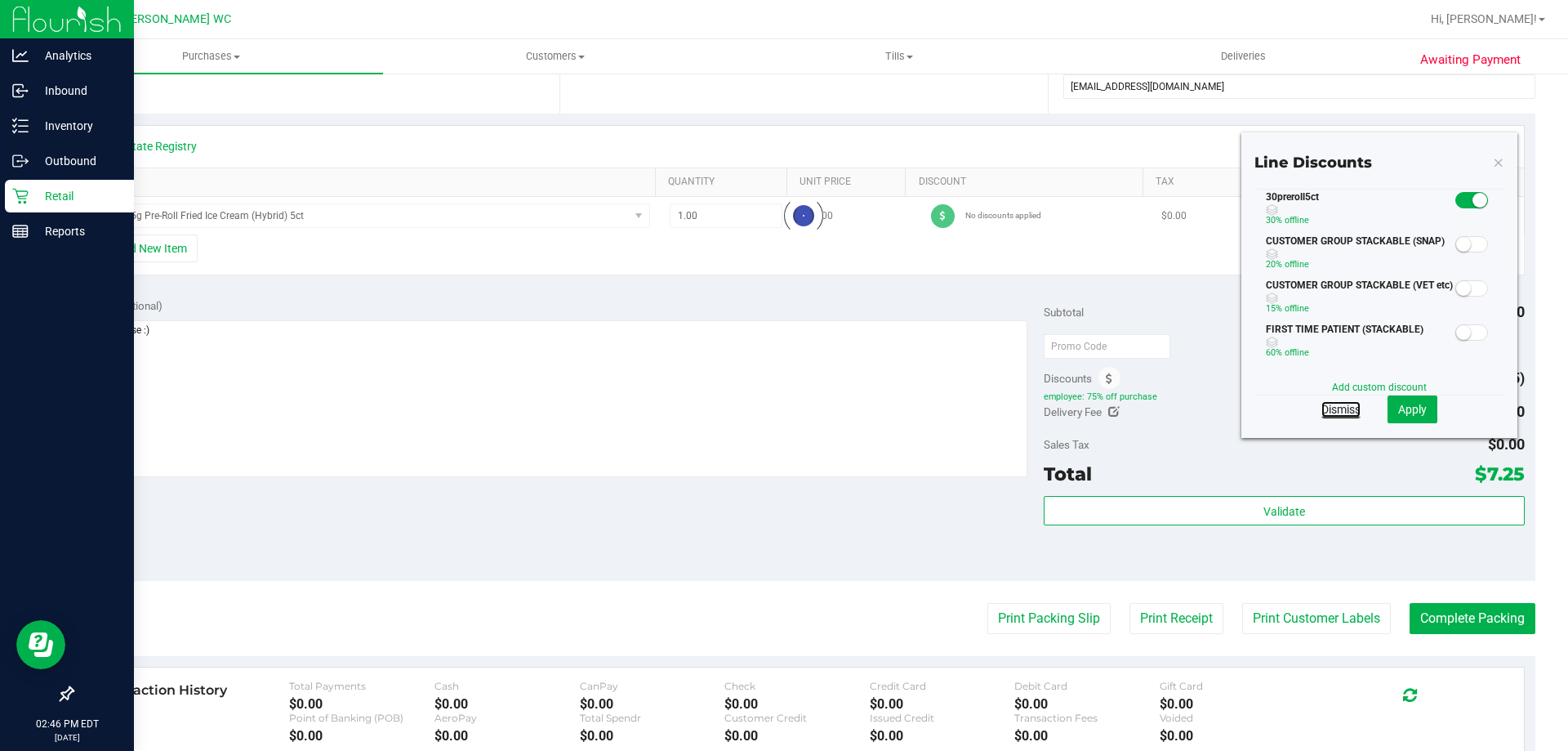
click at [1332, 415] on link "Dismiss" at bounding box center [1342, 408] width 39 height 17
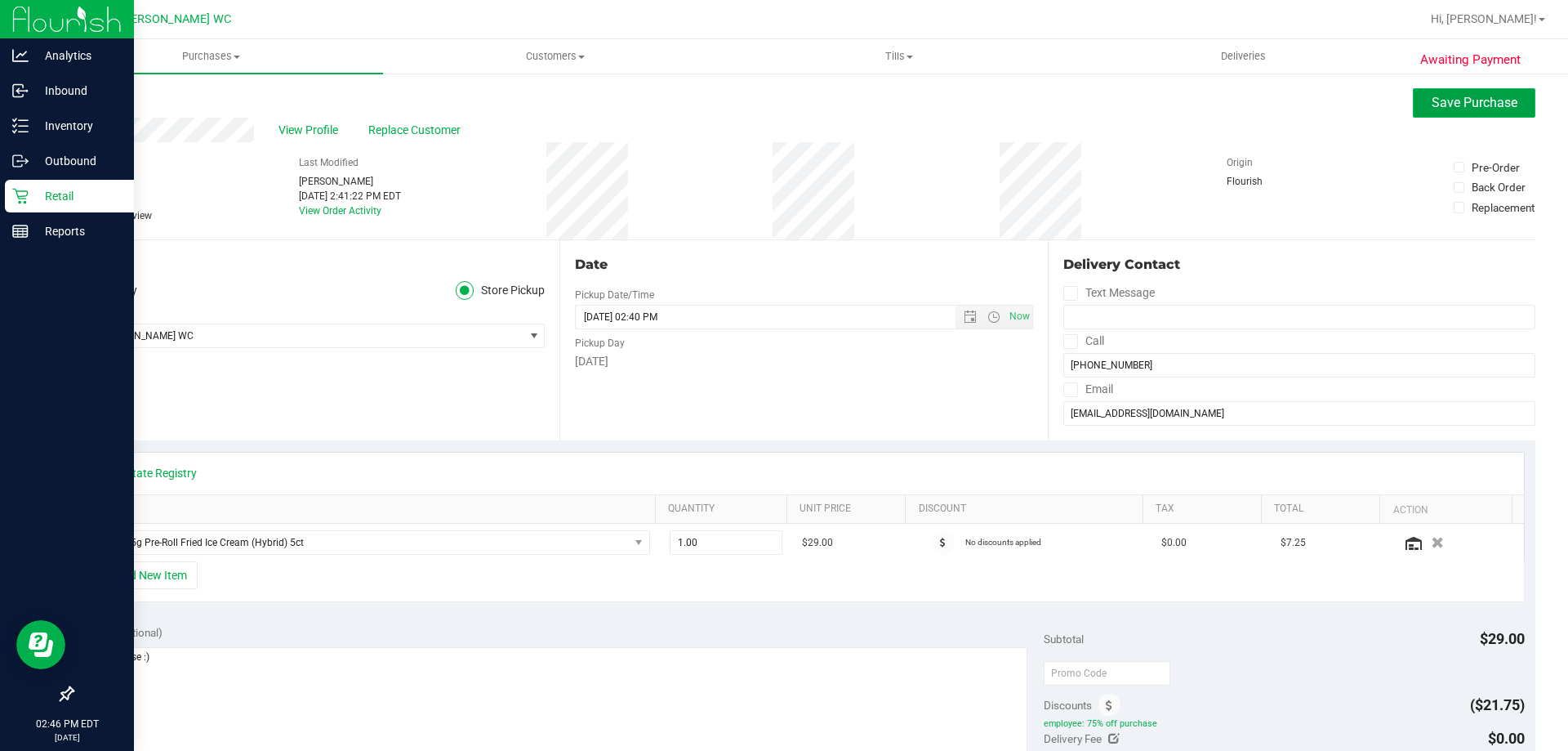
click at [1432, 98] on span "Save Purchase" at bounding box center [1474, 102] width 86 height 16
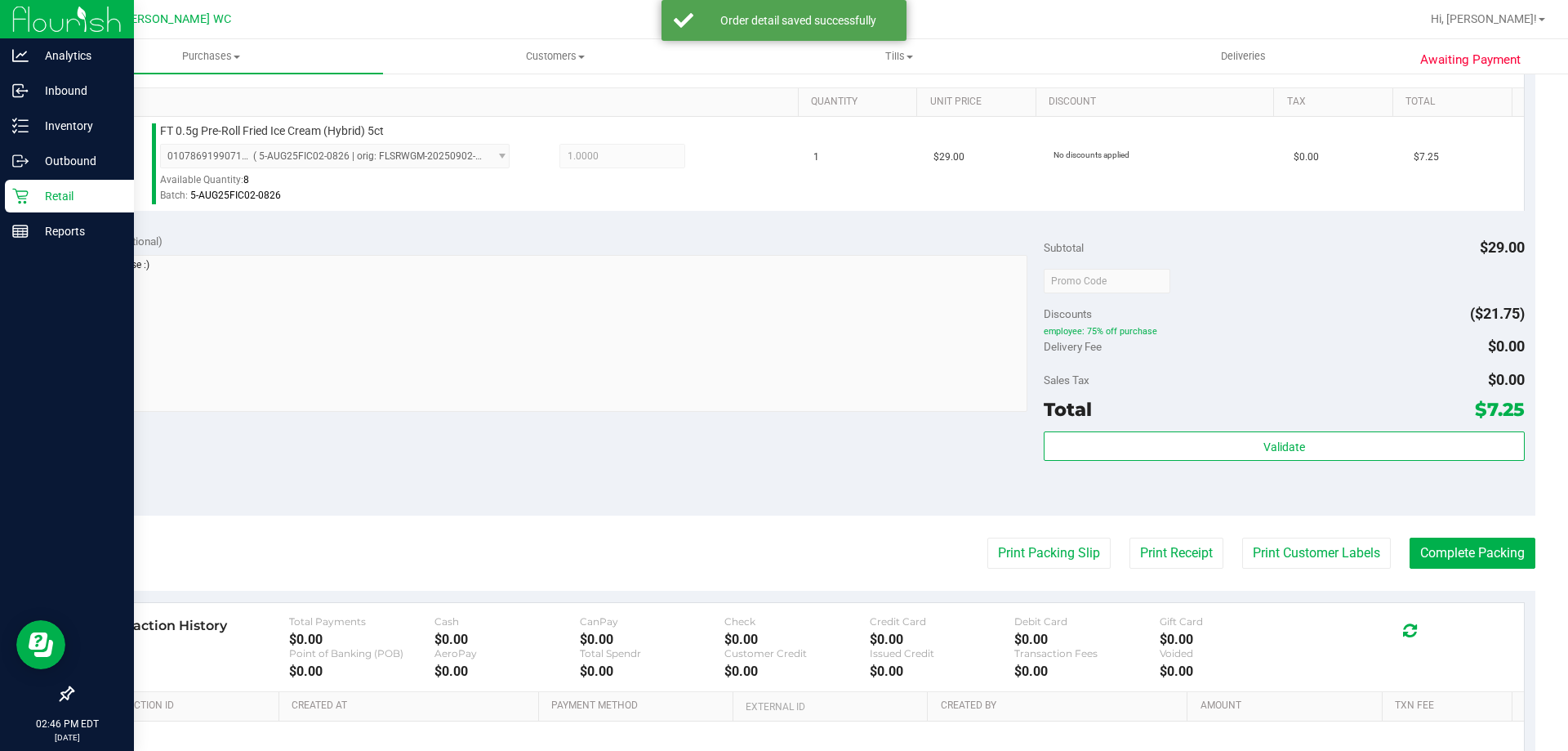
scroll to position [408, 0]
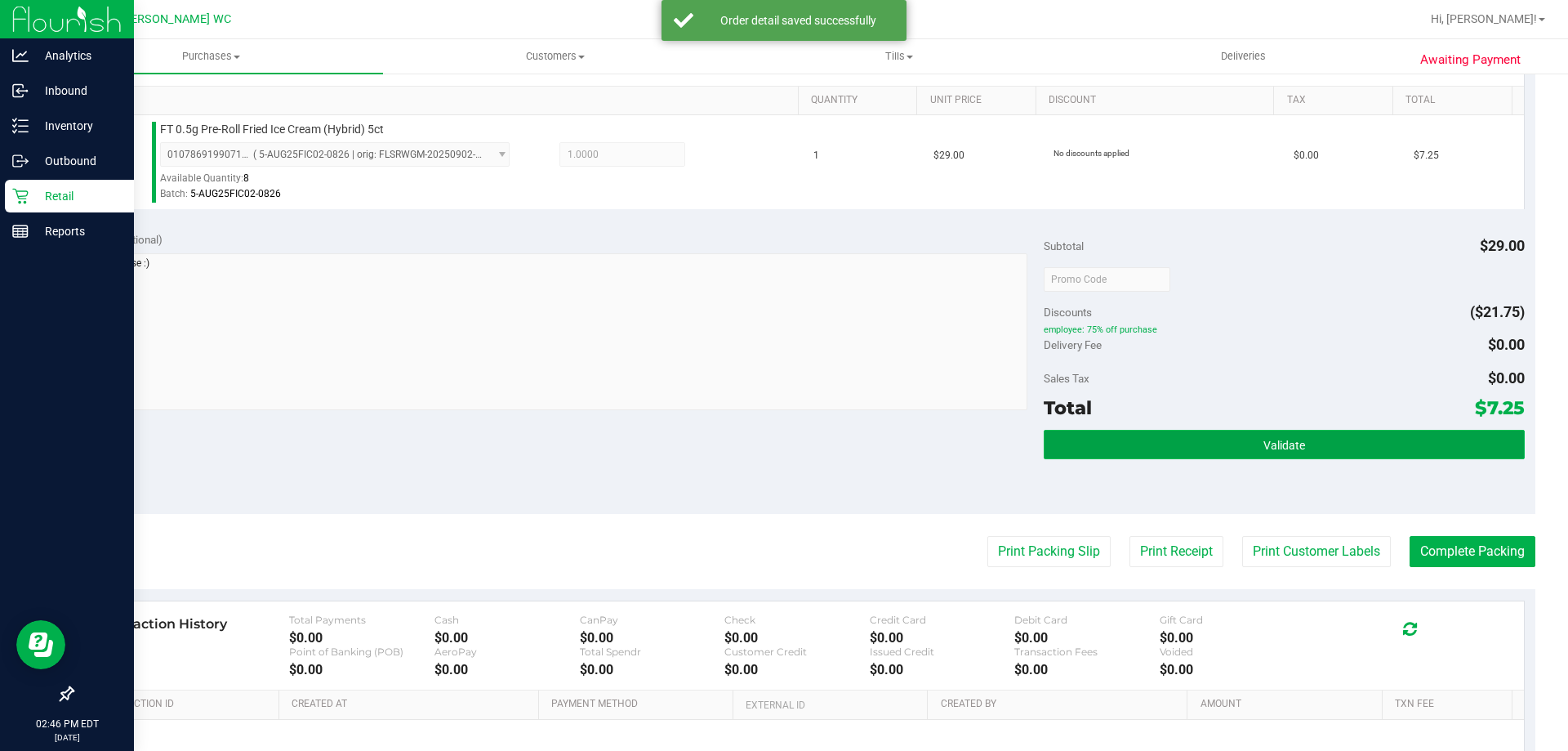
click at [1222, 429] on button "Validate" at bounding box center [1284, 444] width 480 height 30
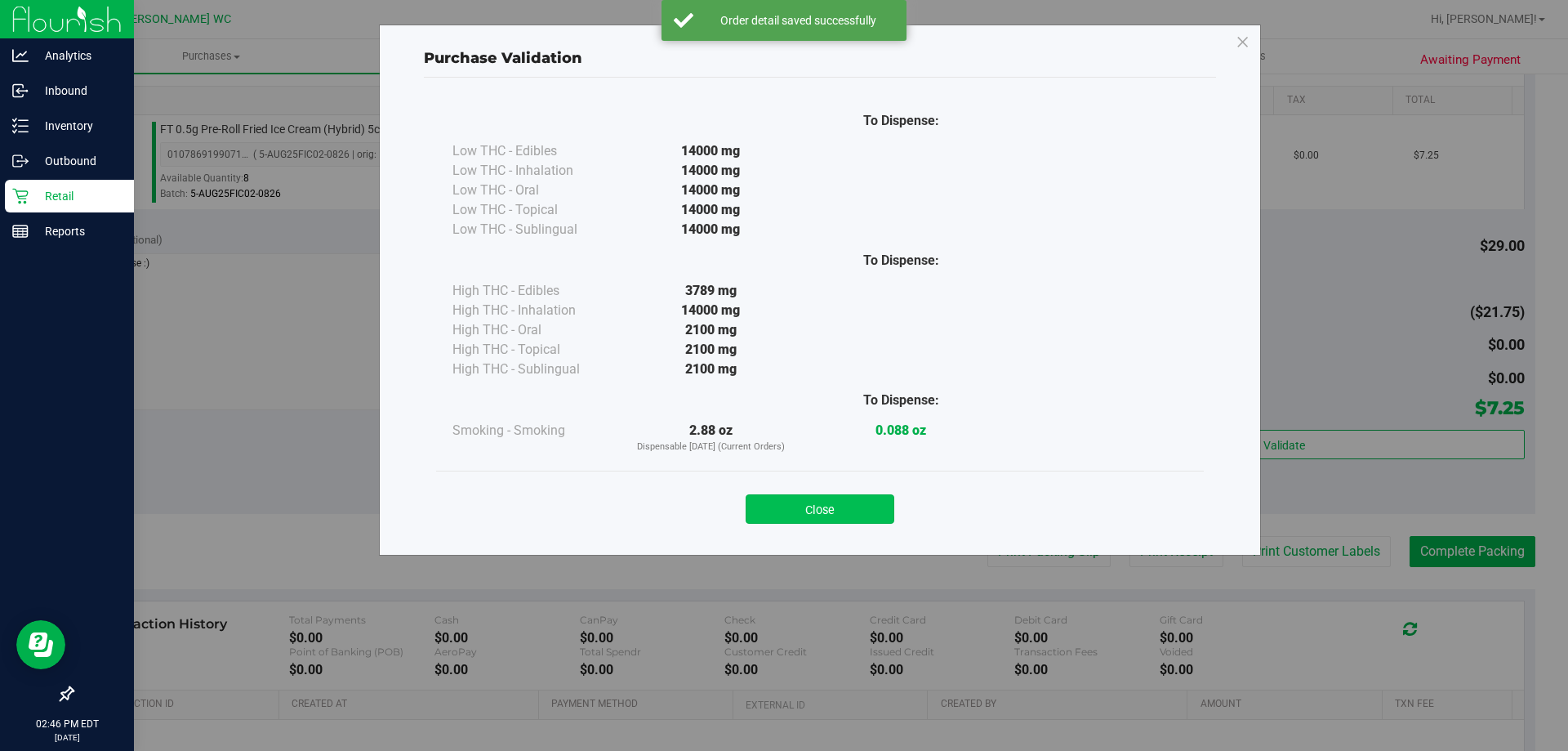
click at [862, 500] on button "Close" at bounding box center [820, 509] width 149 height 30
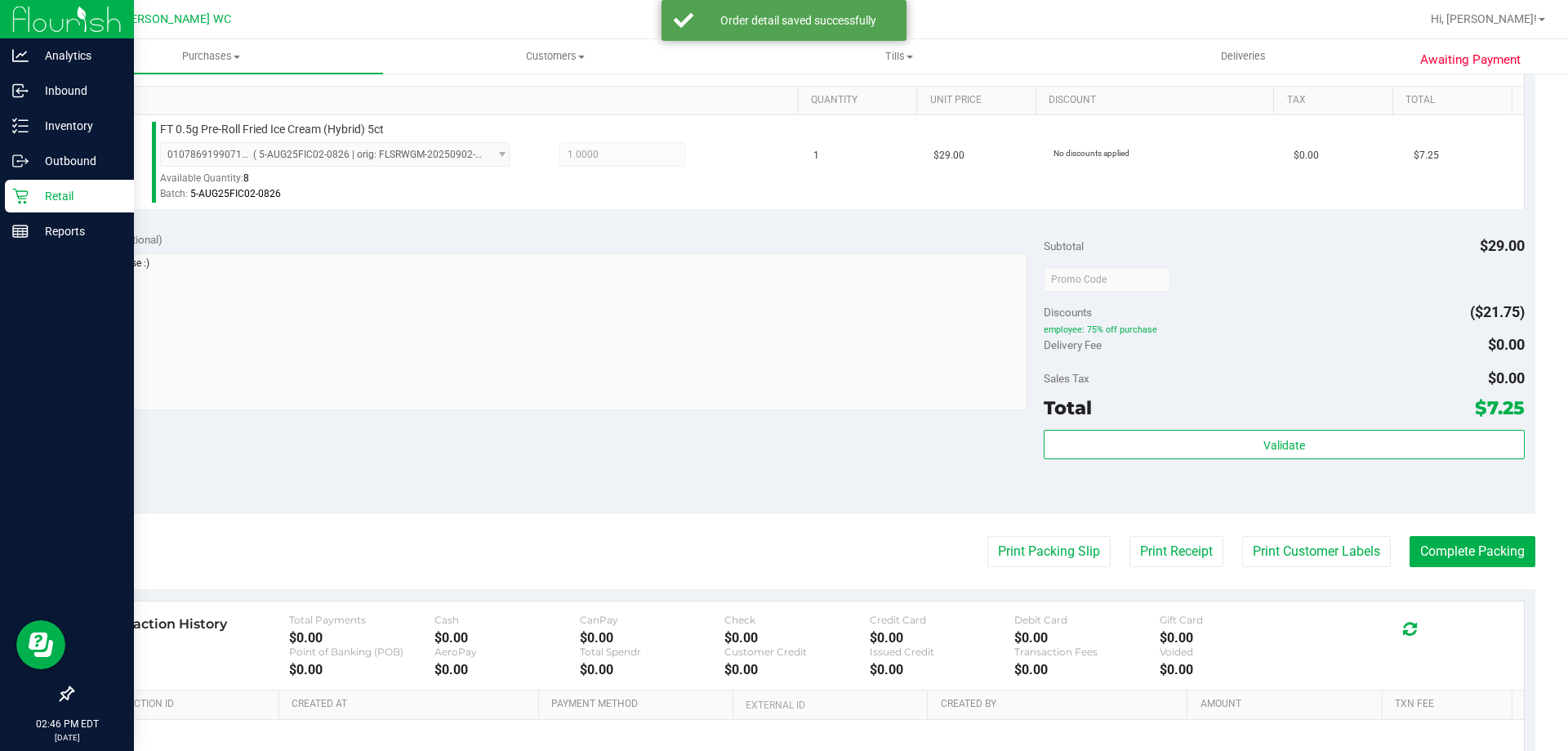
click at [1312, 573] on purchase-details "Back Edit Purchase Cancel Purchase View Profile # 11974939 BioTrack ID: - Submi…" at bounding box center [803, 287] width 1464 height 1215
click at [1312, 567] on button "Print Customer Labels" at bounding box center [1316, 551] width 149 height 31
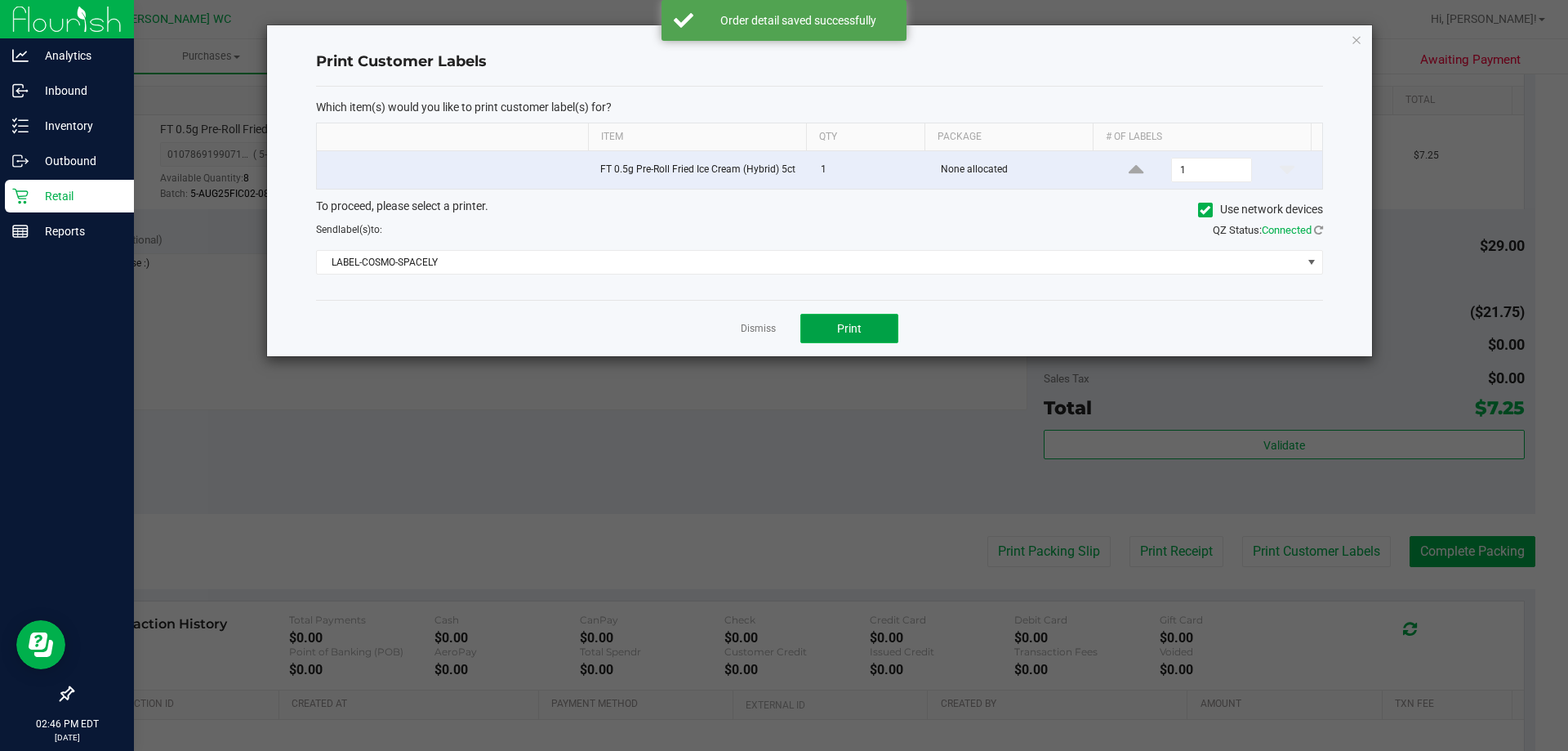
click at [837, 328] on button "Print" at bounding box center [849, 329] width 98 height 30
click at [769, 330] on link "Dismiss" at bounding box center [759, 329] width 35 height 14
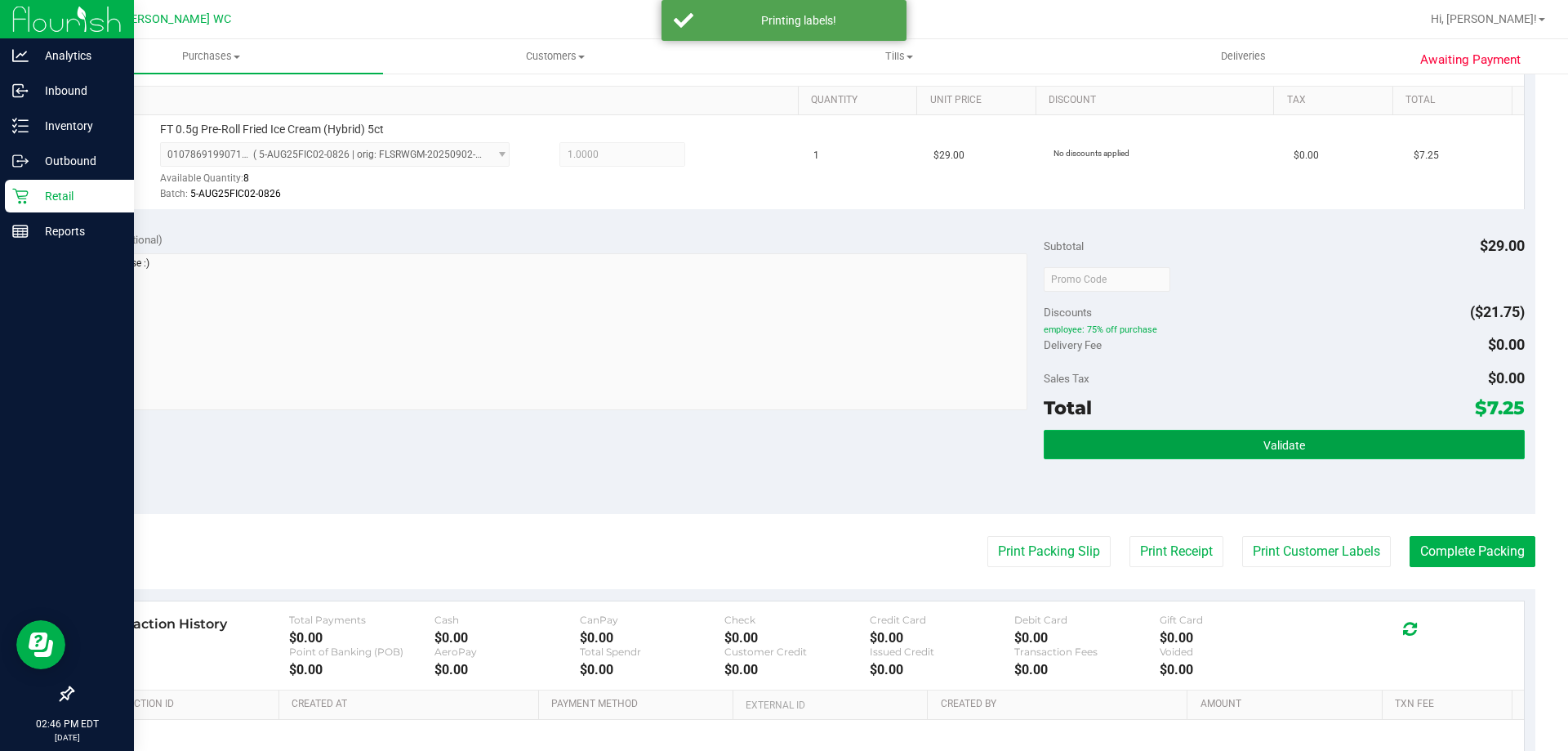
click at [1149, 454] on button "Validate" at bounding box center [1284, 444] width 480 height 30
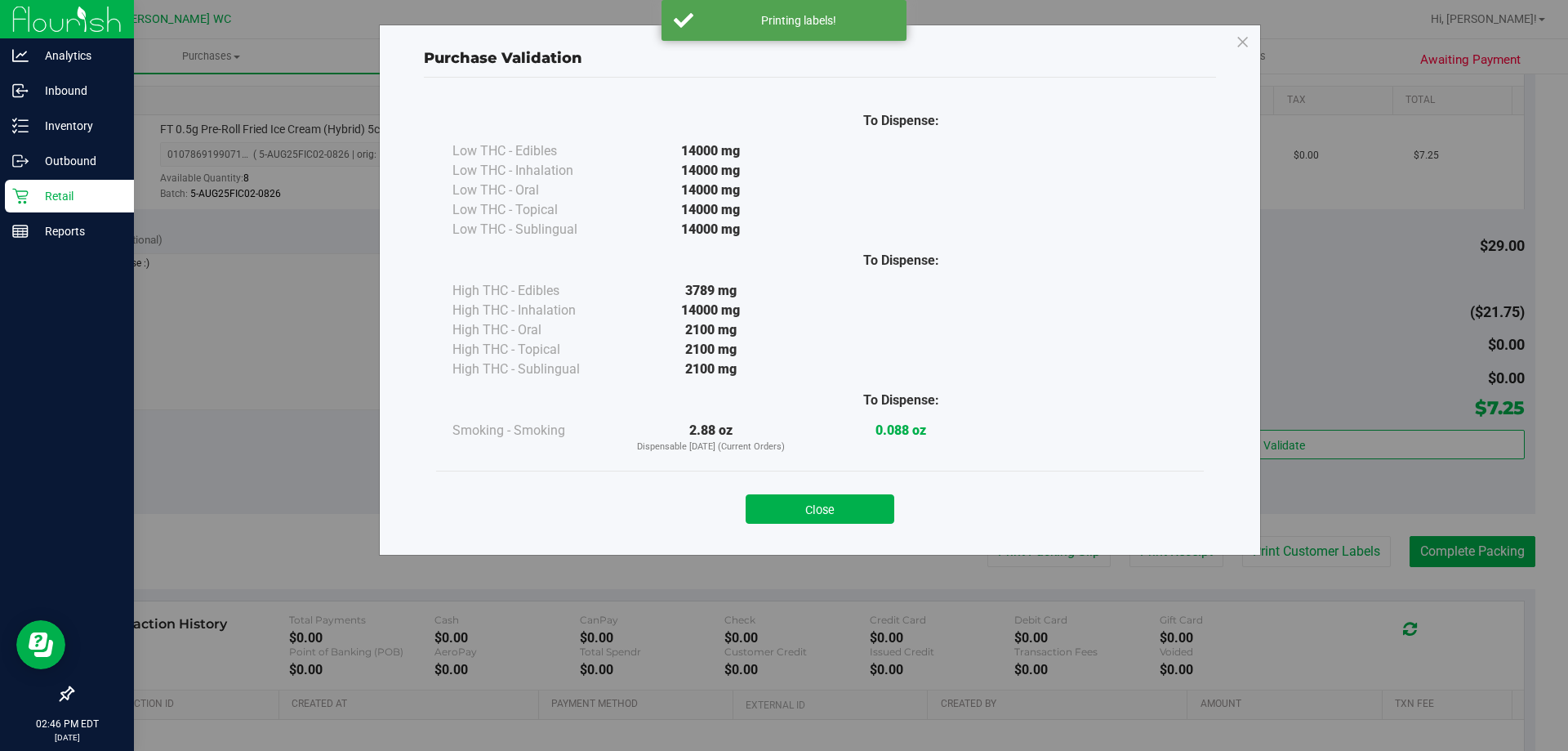
click at [847, 482] on div "Close" at bounding box center [820, 503] width 768 height 66
click at [844, 529] on div "Close" at bounding box center [820, 503] width 768 height 66
click at [887, 529] on div "To Dispense: Low THC - Edibles 14000 mg" at bounding box center [820, 309] width 792 height 463
click at [866, 530] on div "Close" at bounding box center [820, 503] width 768 height 66
click at [867, 530] on div "Close" at bounding box center [820, 503] width 768 height 66
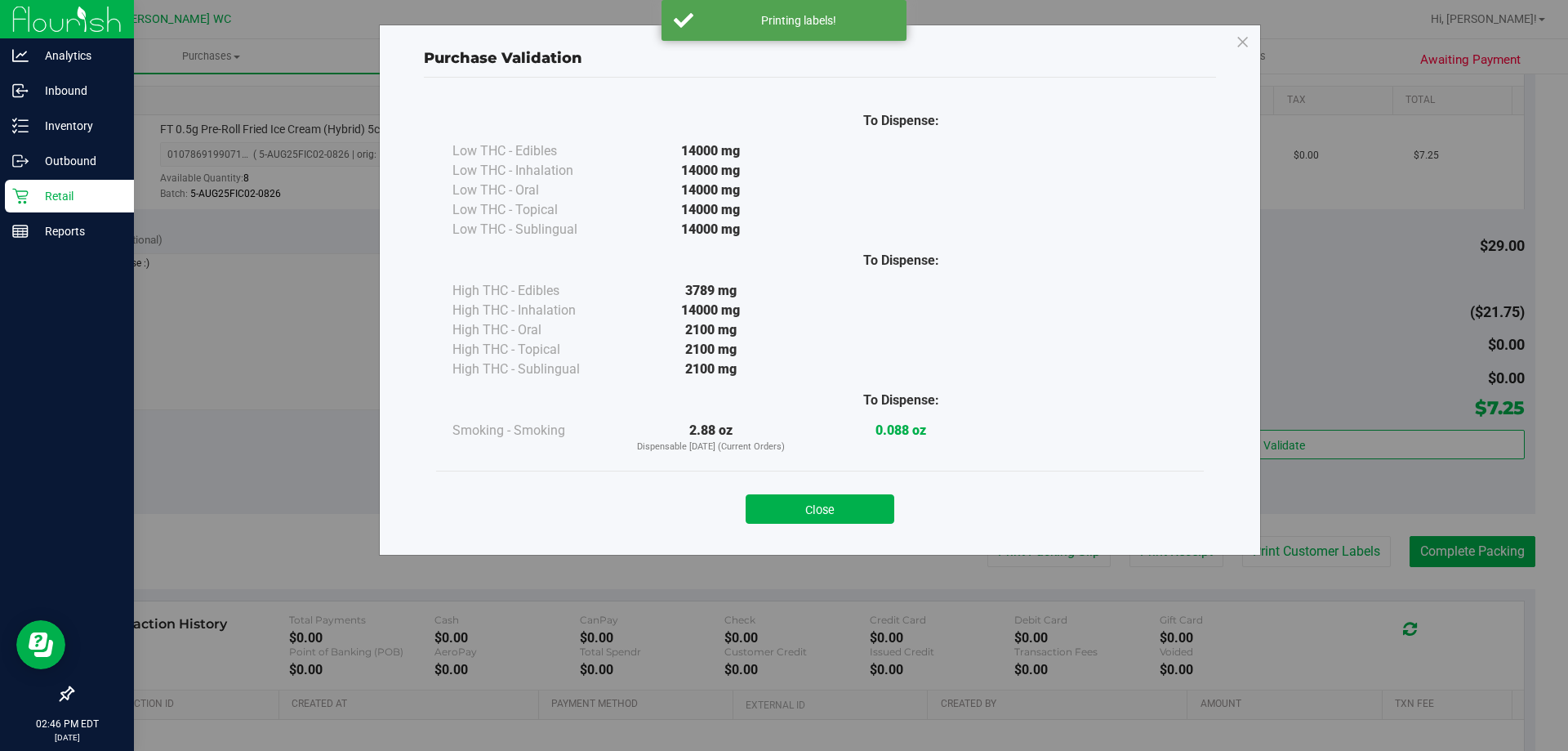
click at [867, 525] on div "Close" at bounding box center [820, 503] width 768 height 66
click at [867, 521] on button "Close" at bounding box center [820, 509] width 149 height 30
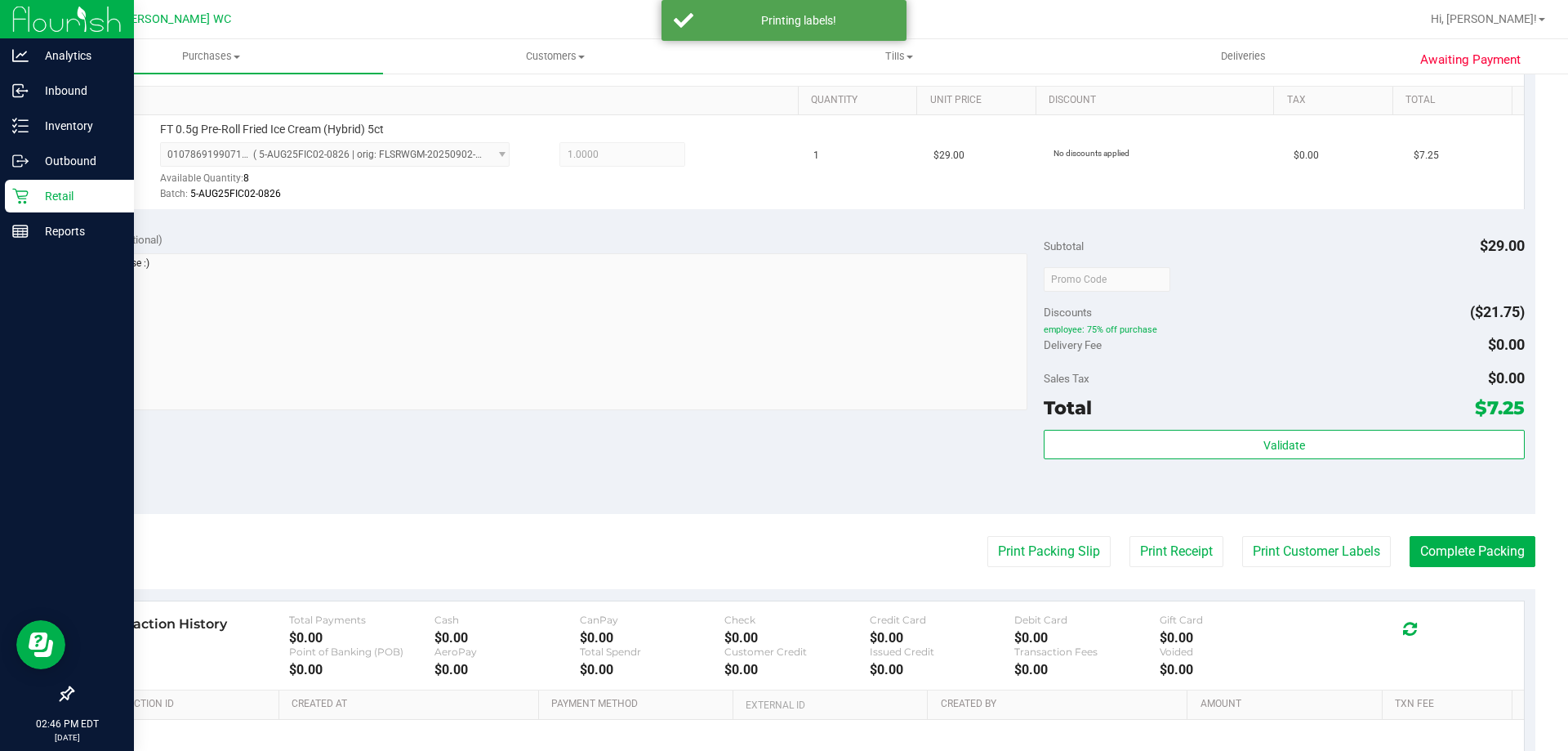
click at [867, 514] on div "Notes (optional) Subtotal $29.00 Discounts ($21.75) employee: 75% off purchase …" at bounding box center [803, 366] width 1464 height 294
click at [1458, 564] on button "Complete Packing" at bounding box center [1473, 551] width 126 height 31
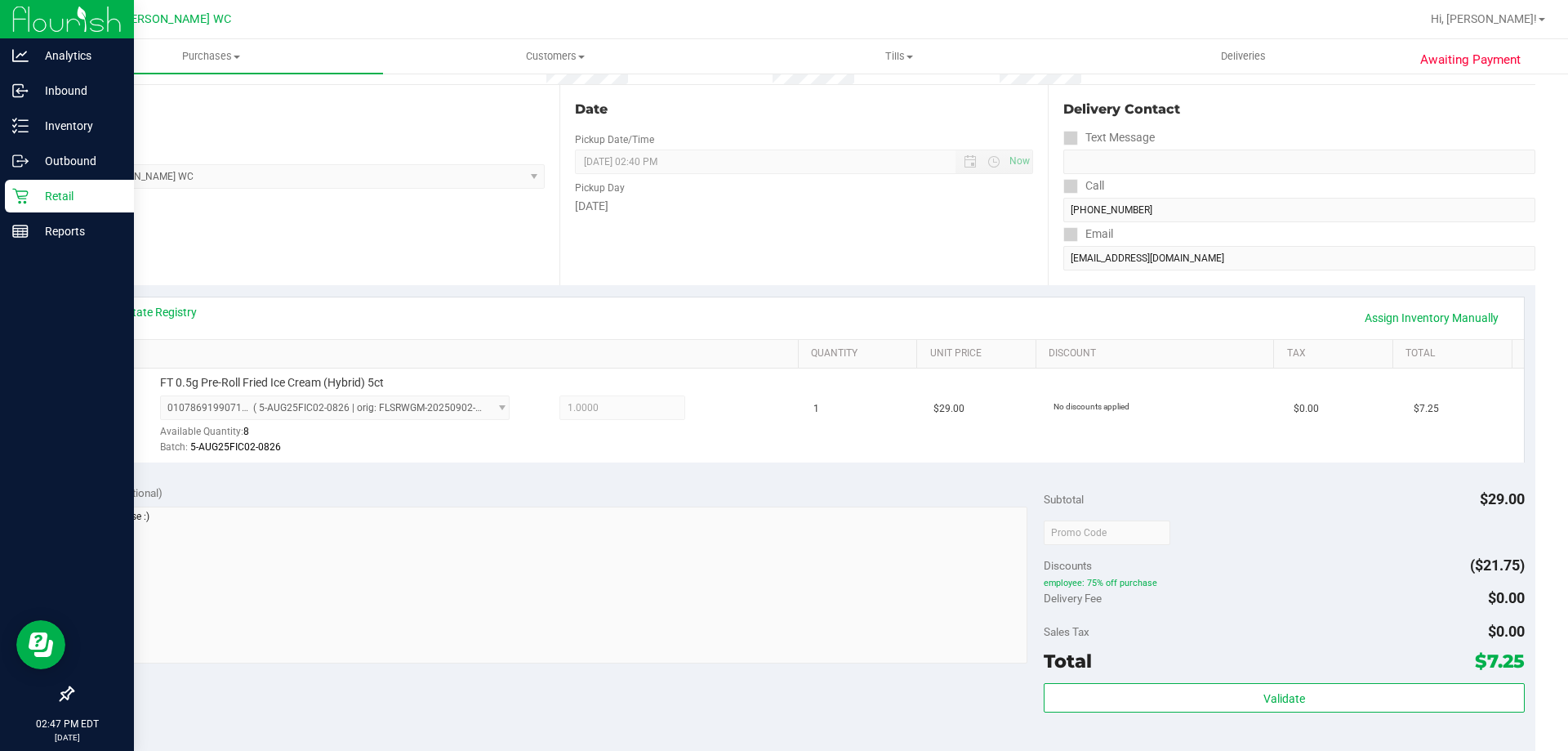
scroll to position [0, 0]
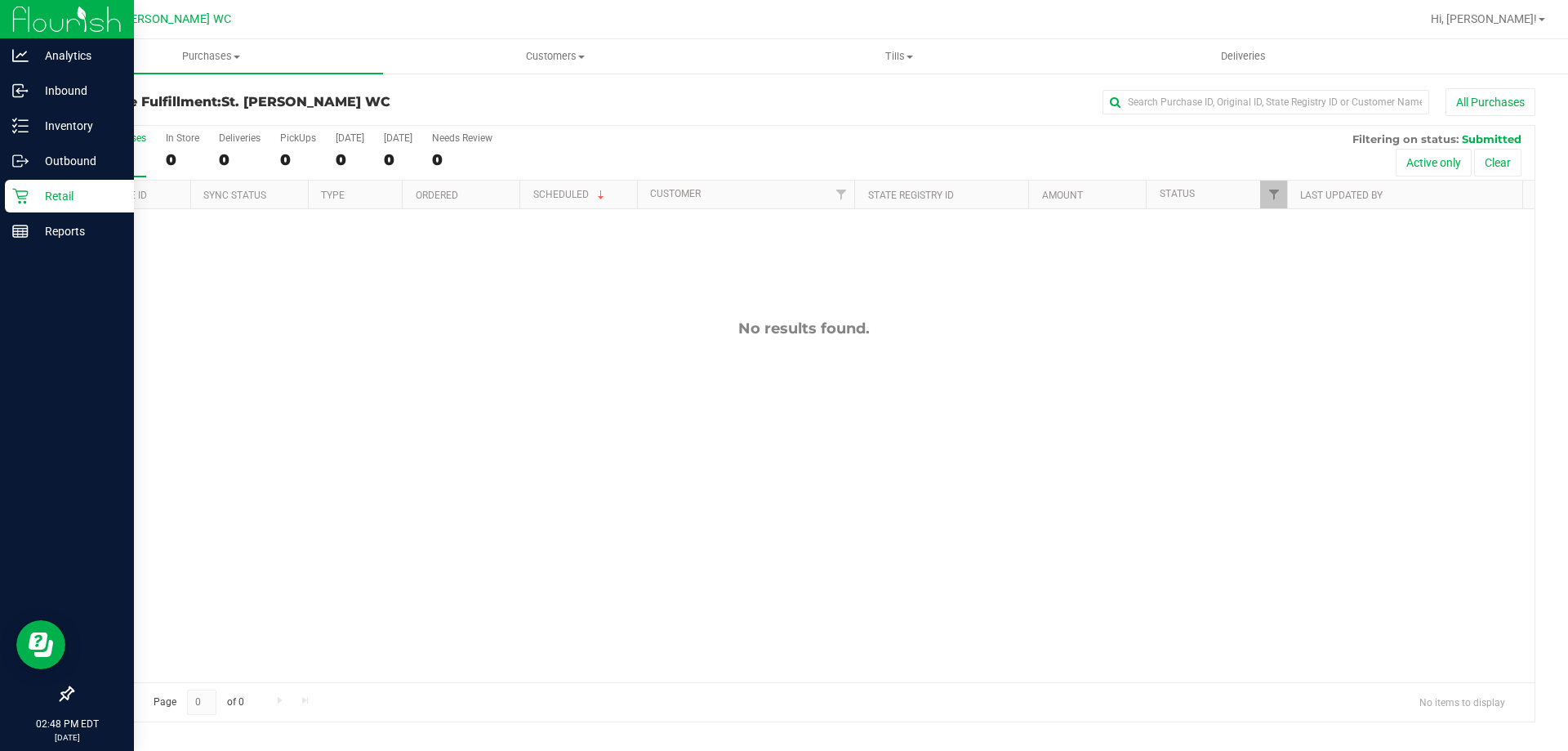
click at [11, 194] on div "Retail" at bounding box center [69, 196] width 129 height 32
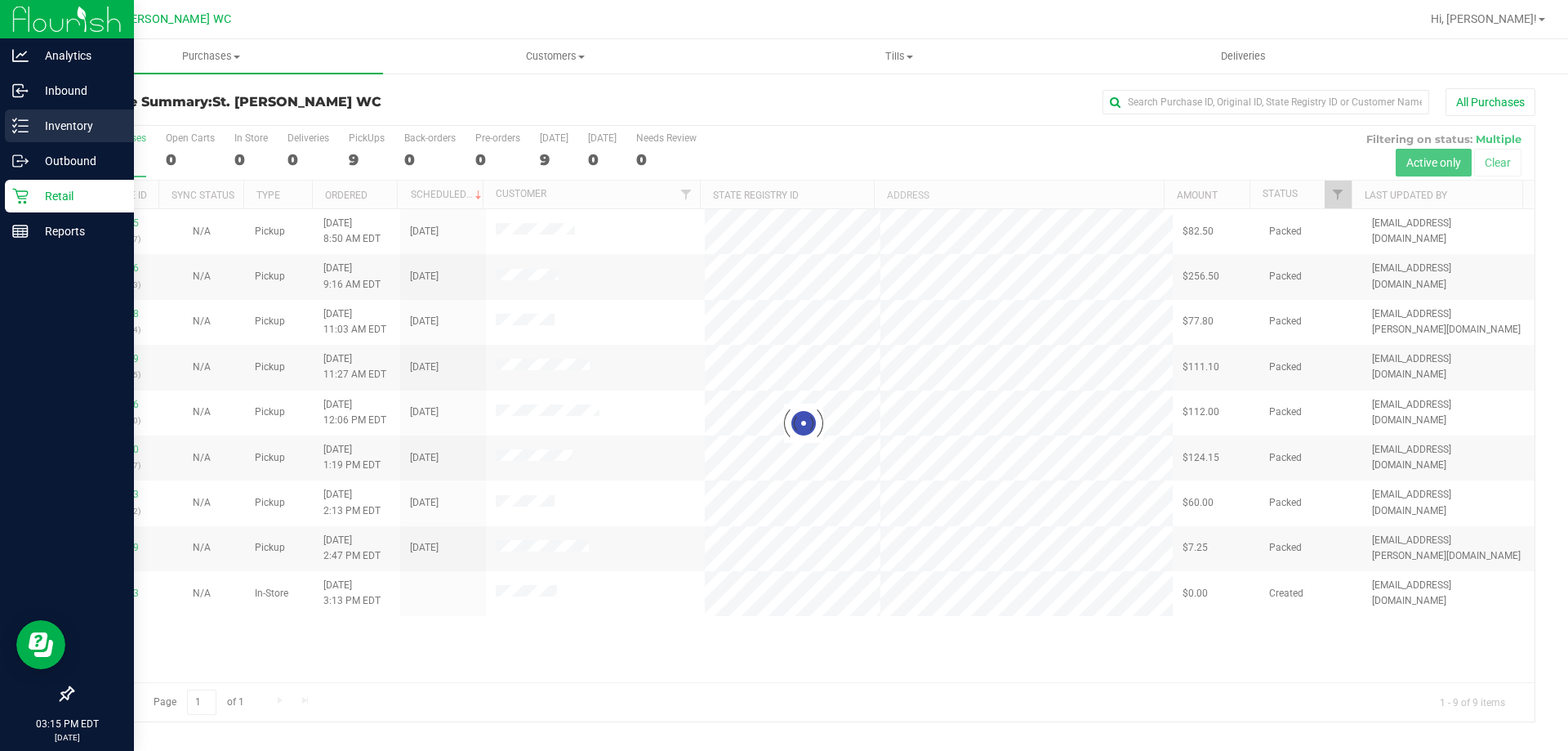
click at [36, 118] on p "Inventory" at bounding box center [78, 126] width 98 height 20
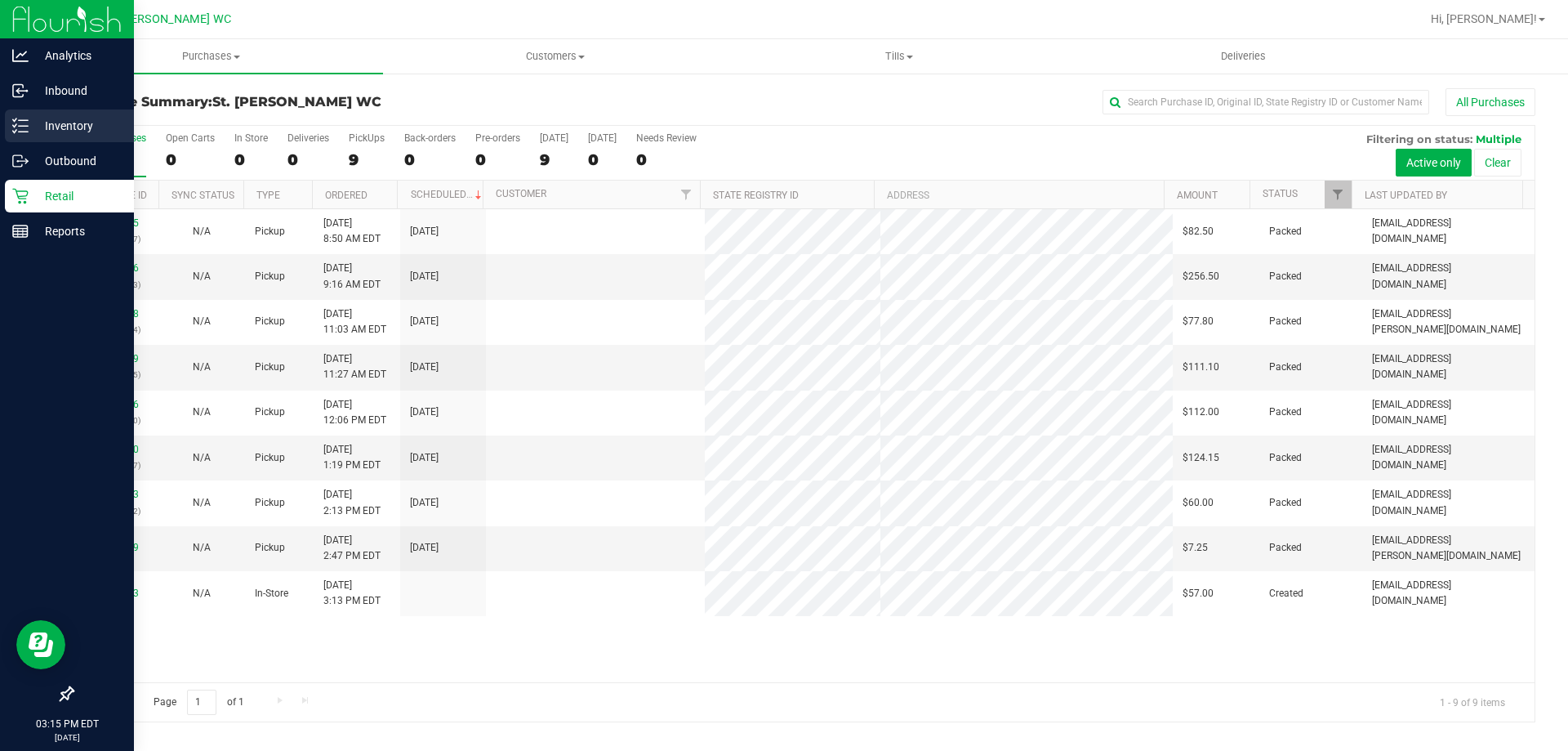
click at [45, 123] on p "Inventory" at bounding box center [78, 126] width 98 height 20
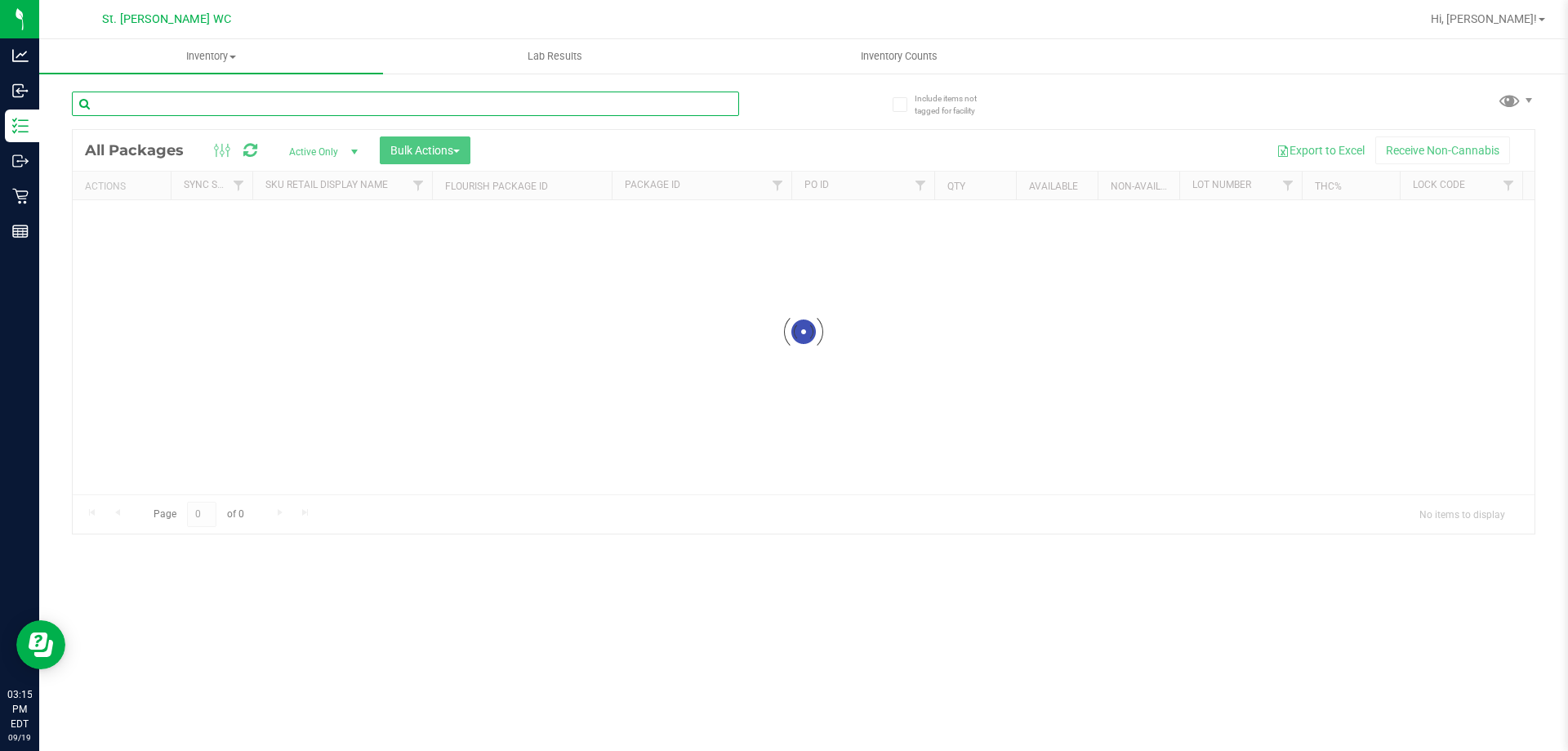
click at [382, 105] on input "text" at bounding box center [406, 103] width 667 height 25
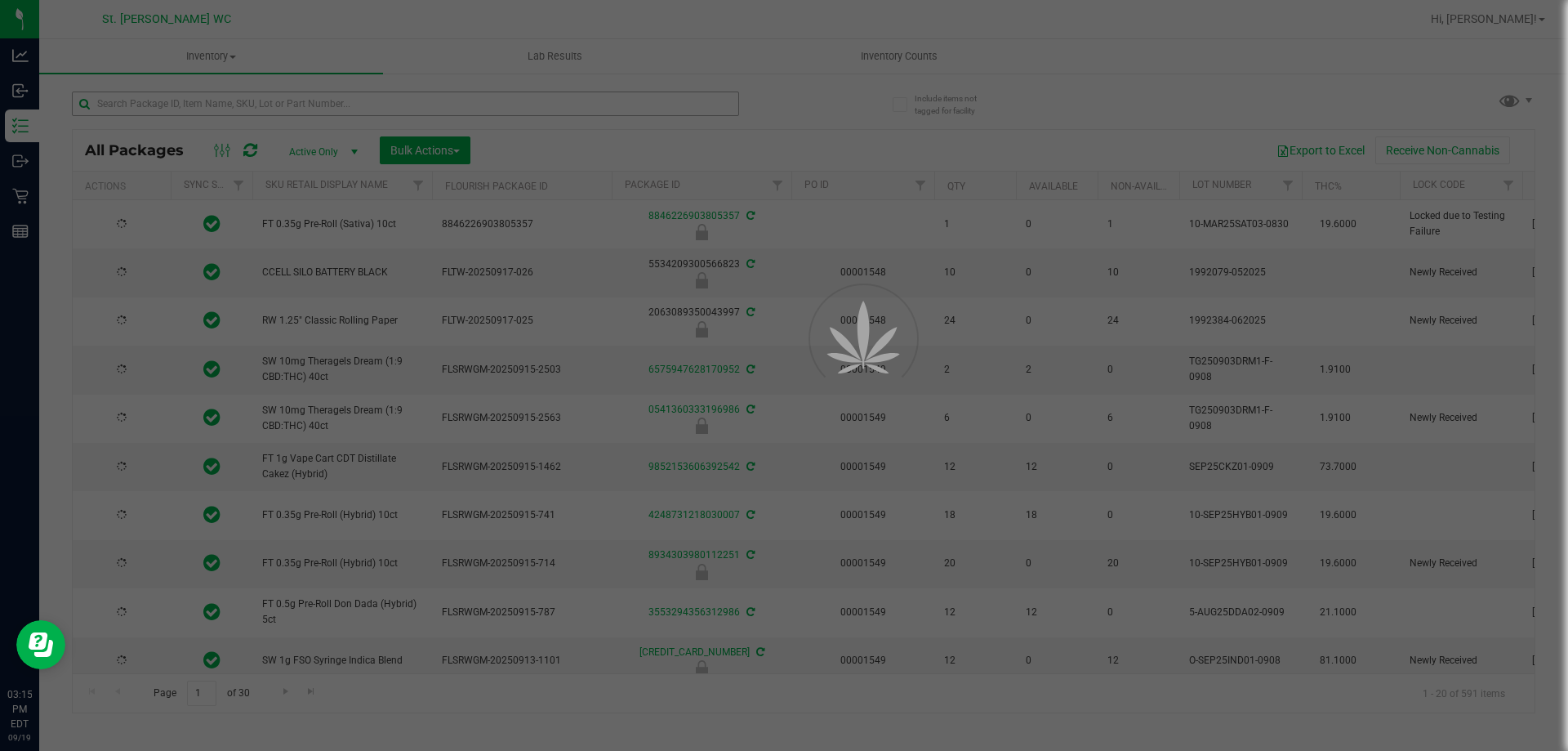
click at [381, 101] on div at bounding box center [784, 375] width 1568 height 751
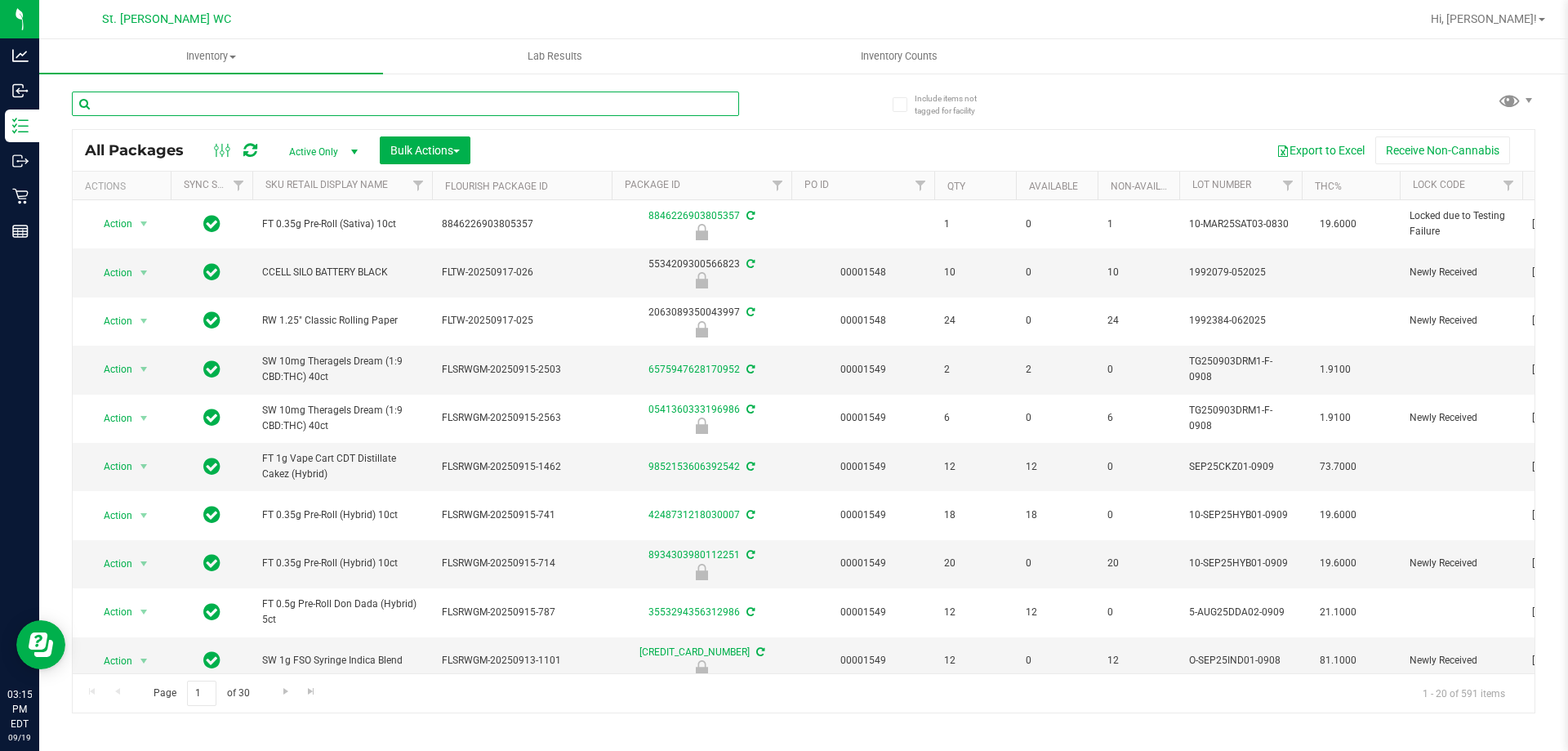
click at [373, 103] on input "text" at bounding box center [406, 103] width 667 height 25
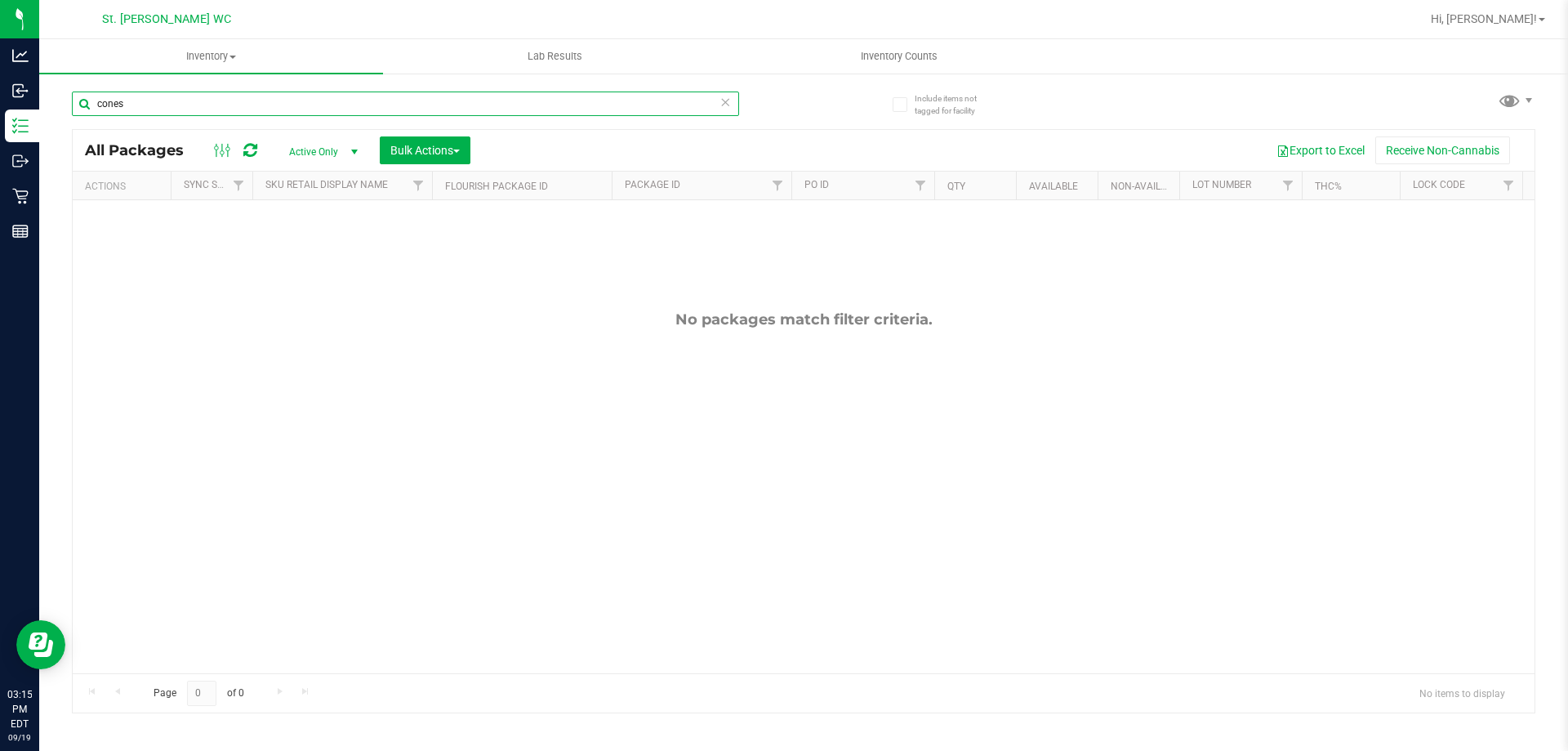
click at [213, 98] on input "cones" at bounding box center [406, 103] width 667 height 25
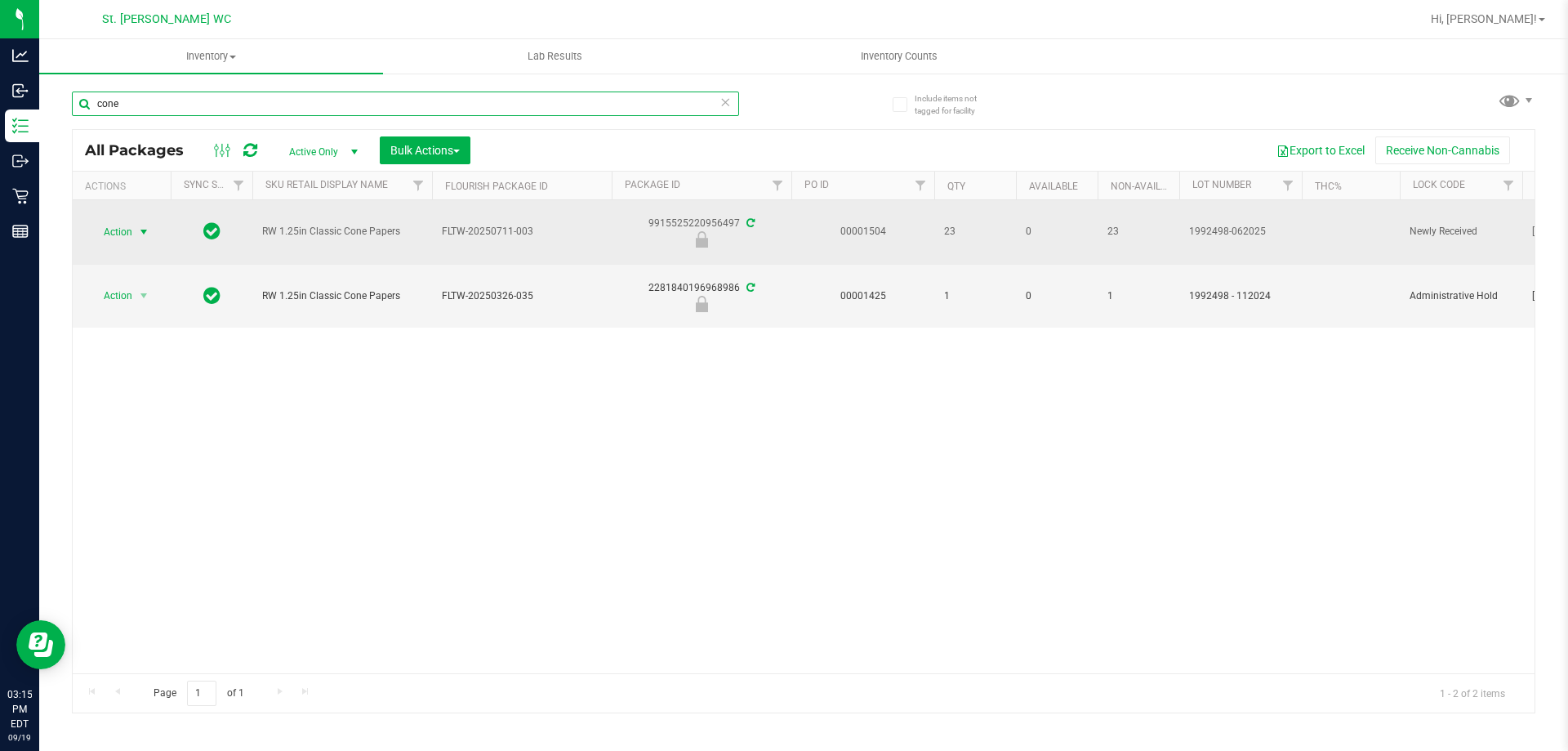
type input "cone"
click at [141, 236] on span "select" at bounding box center [143, 231] width 13 height 13
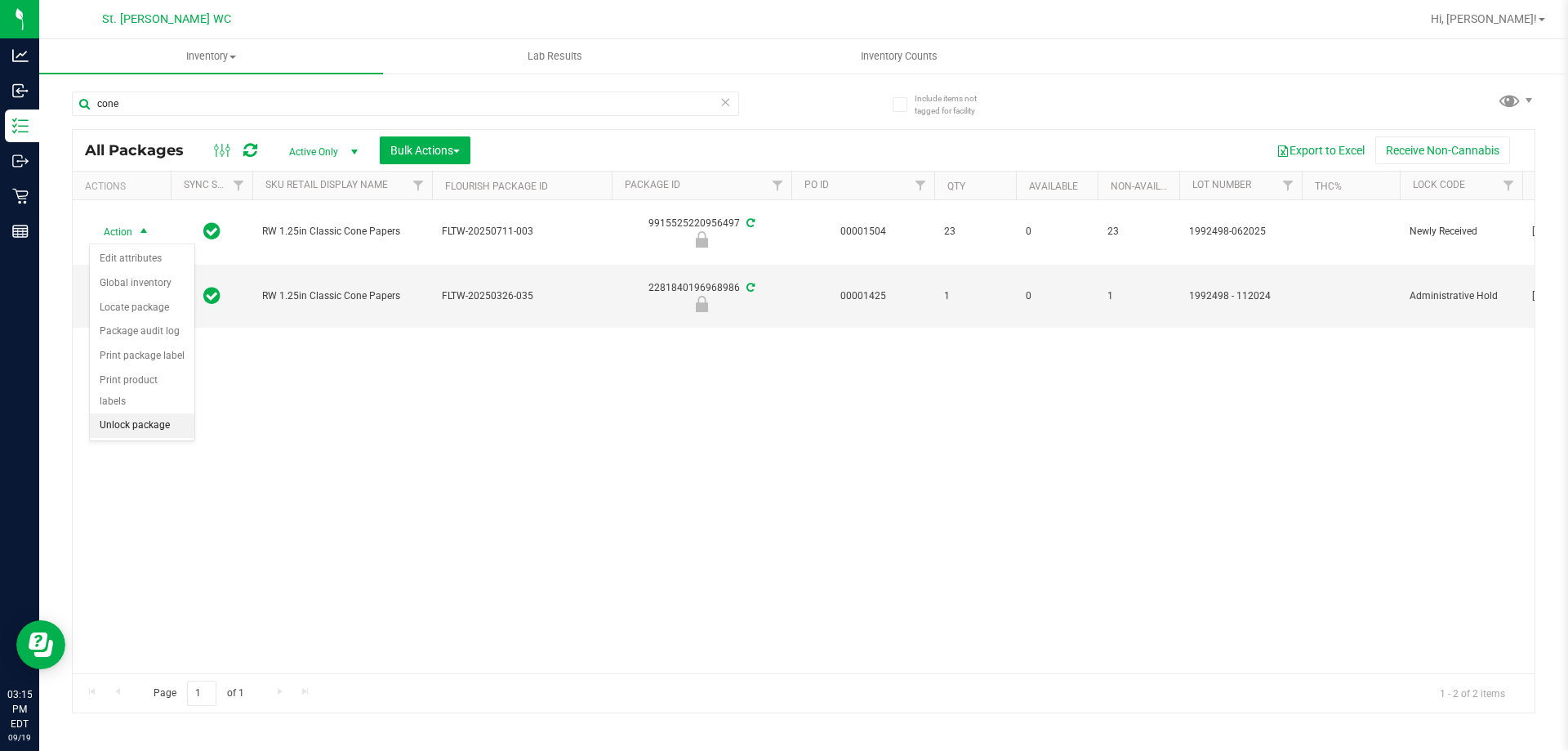
click at [154, 413] on li "Unlock package" at bounding box center [142, 425] width 104 height 25
